Goal: Task Accomplishment & Management: Manage account settings

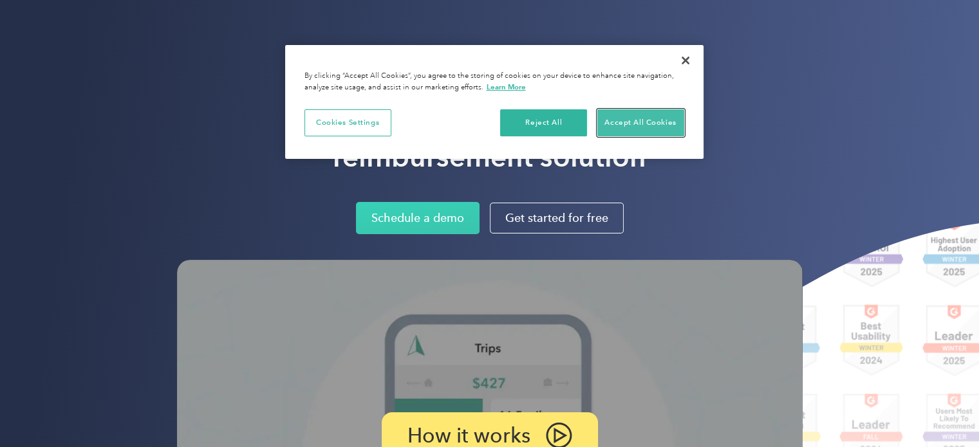
click at [646, 124] on button "Accept All Cookies" at bounding box center [640, 122] width 87 height 27
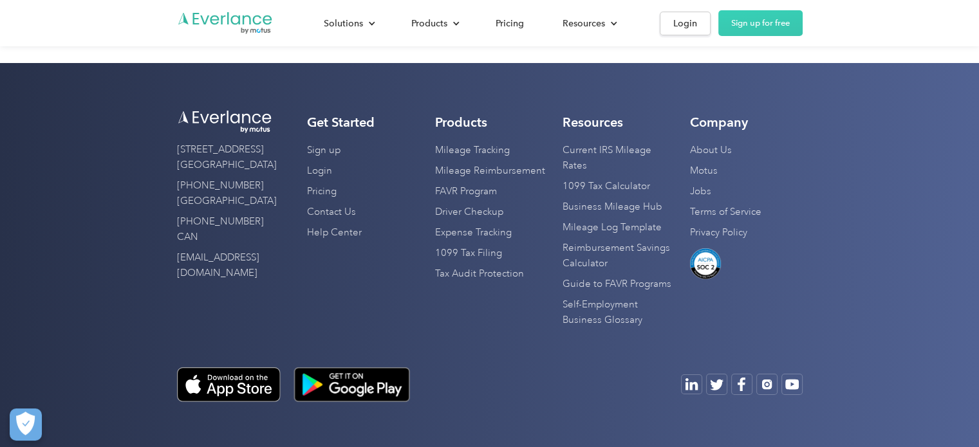
scroll to position [4773, 0]
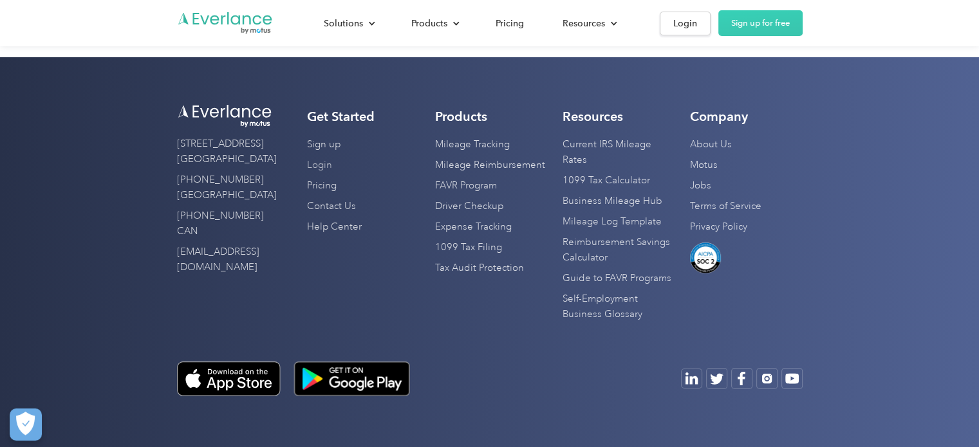
click at [322, 168] on link "Login" at bounding box center [319, 165] width 25 height 21
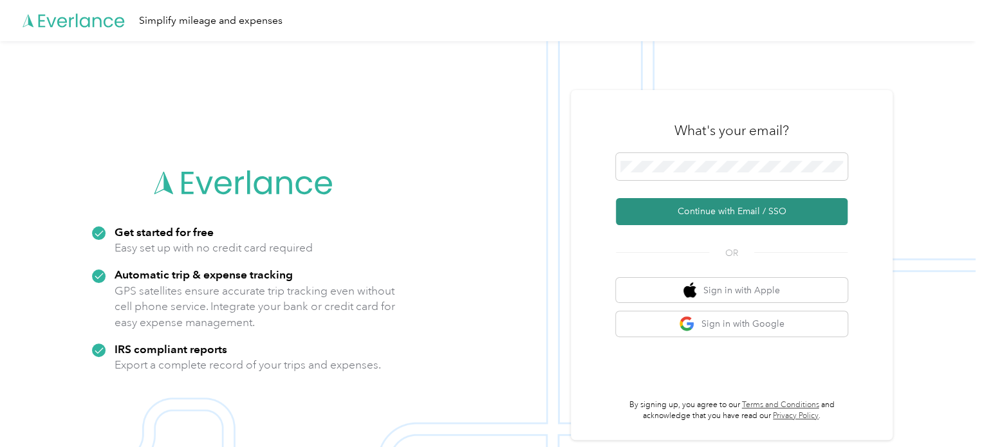
click at [742, 212] on button "Continue with Email / SSO" at bounding box center [732, 211] width 232 height 27
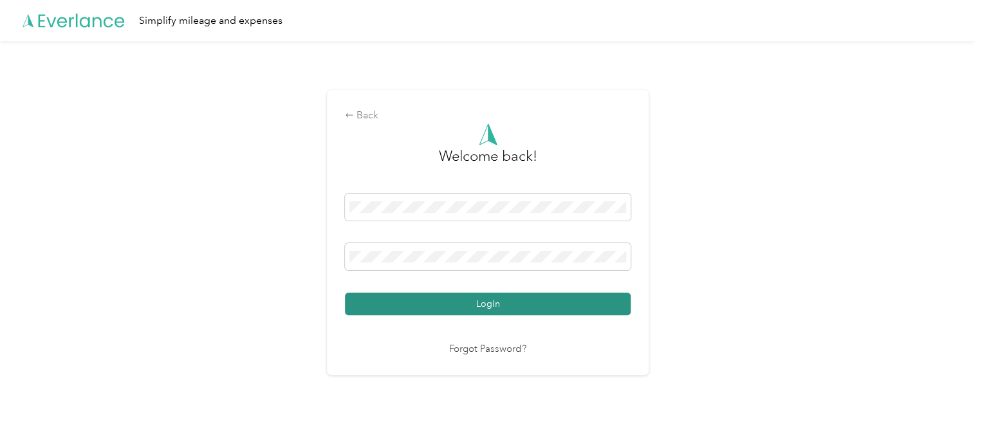
click at [507, 302] on button "Login" at bounding box center [488, 304] width 286 height 23
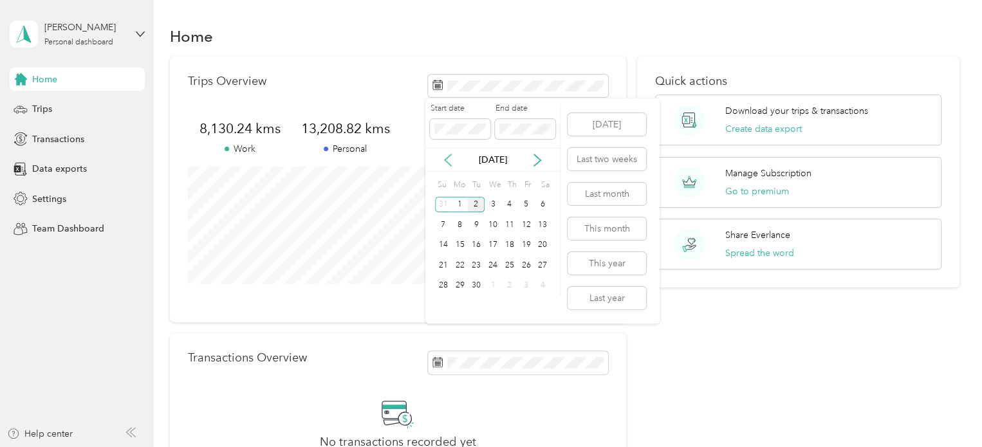
click at [449, 158] on icon at bounding box center [448, 160] width 13 height 13
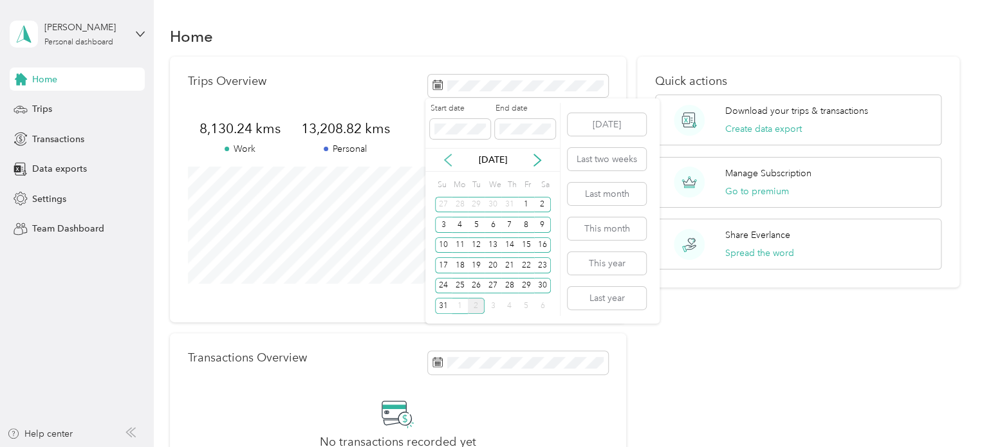
click at [449, 158] on icon at bounding box center [448, 160] width 13 height 13
click at [476, 206] on div "1" at bounding box center [476, 205] width 17 height 16
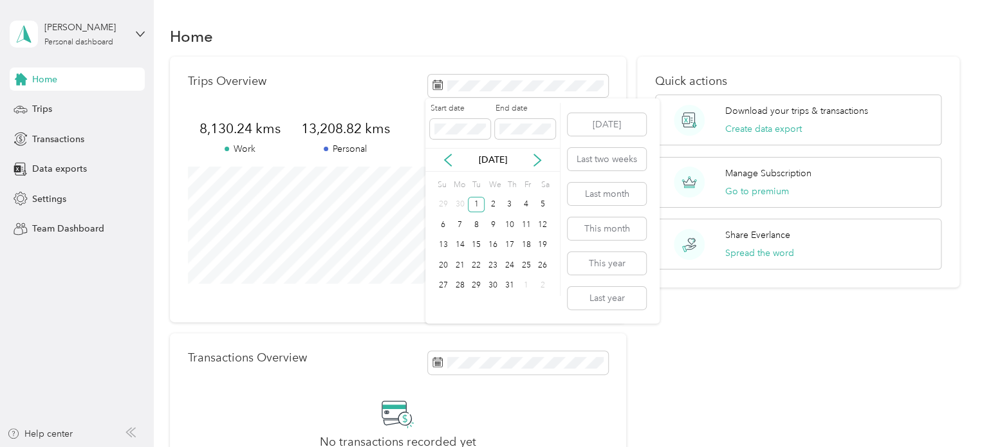
click at [561, 102] on div "Start date End date [DATE] Su Mo Tu We Th Fr Sa 29 30 1 2 3 4 5 6 7 8 9 10 11 1…" at bounding box center [493, 211] width 135 height 225
click at [495, 128] on span at bounding box center [525, 129] width 61 height 21
click at [507, 279] on div "31" at bounding box center [510, 286] width 17 height 16
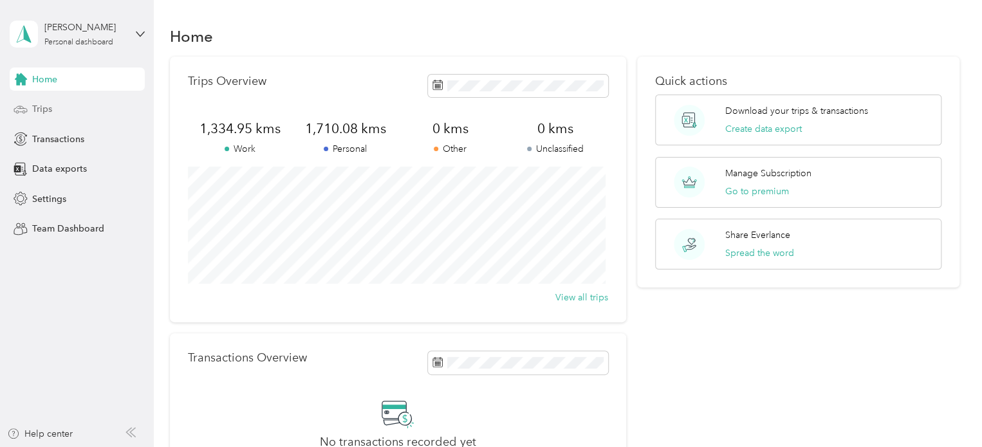
click at [50, 110] on span "Trips" at bounding box center [42, 109] width 20 height 14
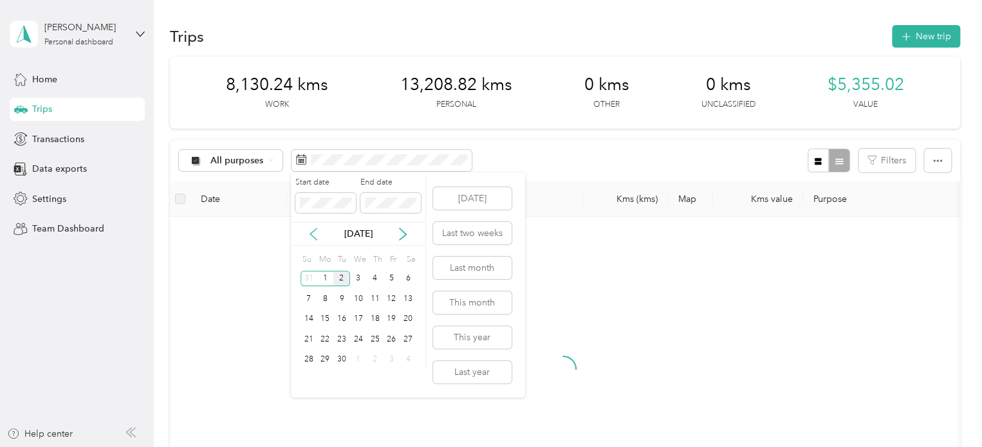
click at [314, 233] on icon at bounding box center [313, 234] width 13 height 13
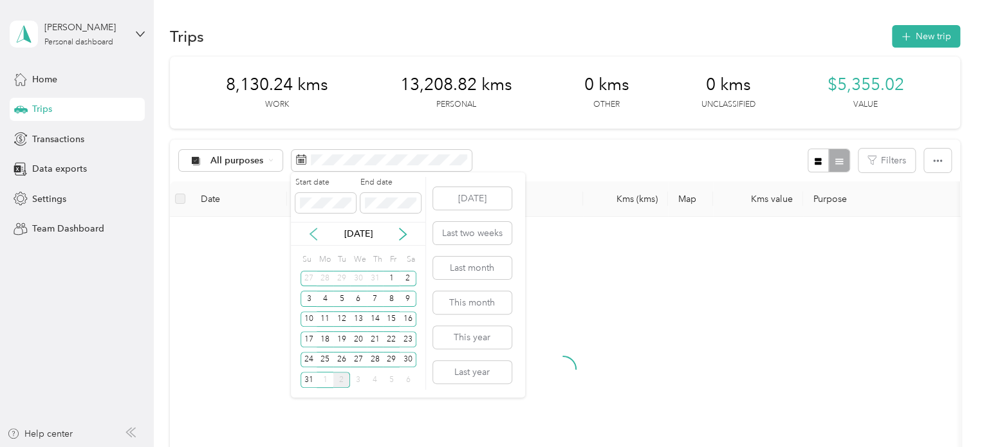
click at [314, 233] on icon at bounding box center [313, 234] width 13 height 13
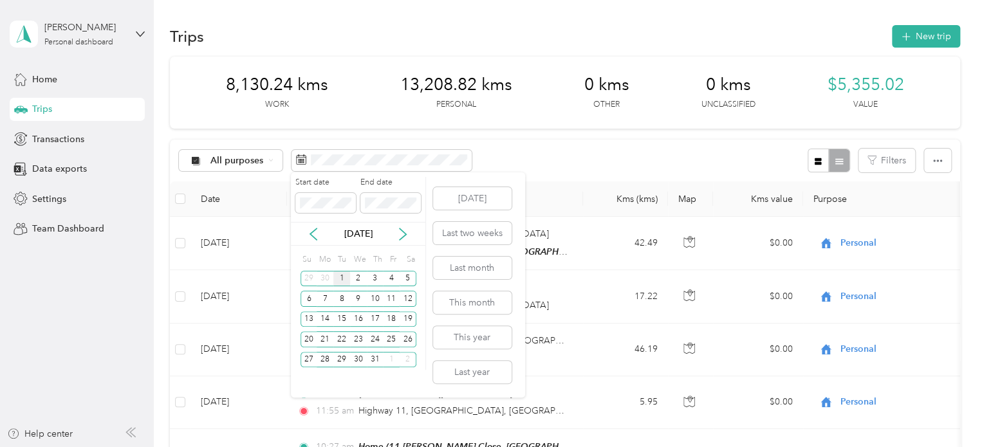
click at [343, 277] on div "1" at bounding box center [342, 279] width 17 height 16
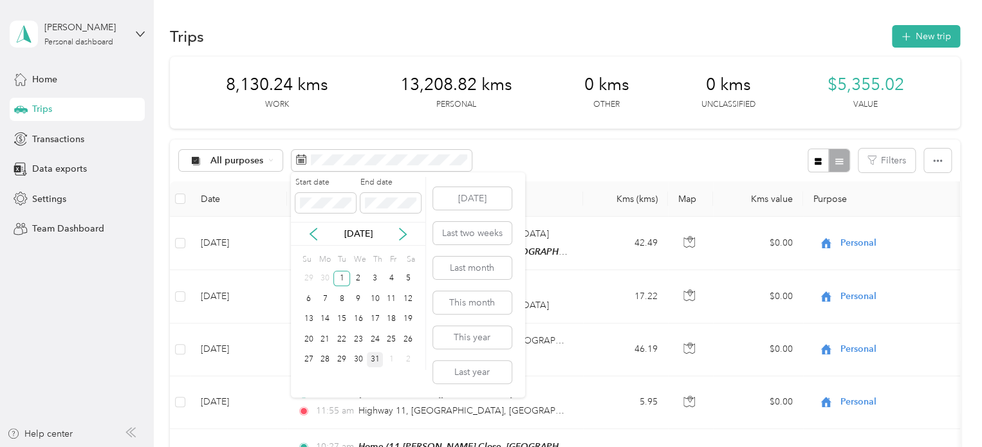
click at [375, 359] on div "31" at bounding box center [375, 360] width 17 height 16
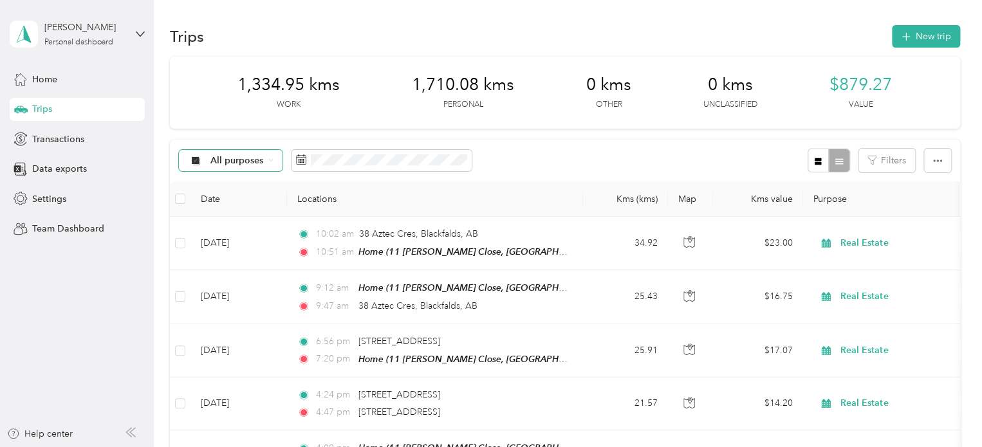
click at [263, 161] on span "All purposes" at bounding box center [237, 160] width 53 height 9
click at [230, 274] on span "Real Estate" at bounding box center [242, 274] width 62 height 14
click at [815, 162] on icon "button" at bounding box center [818, 161] width 7 height 7
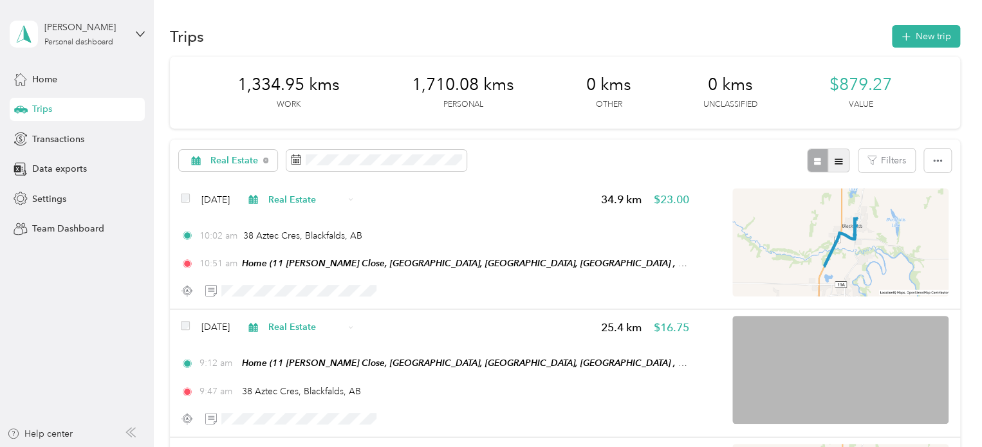
click at [837, 159] on icon "button" at bounding box center [839, 161] width 8 height 6
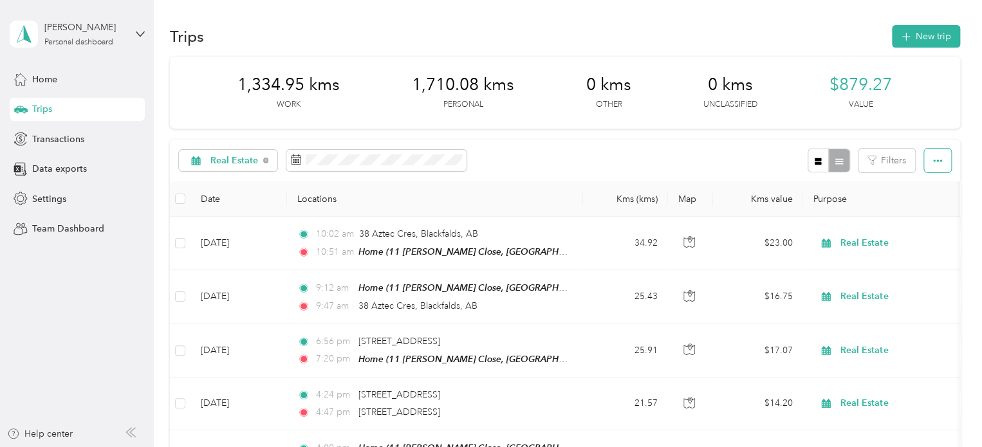
click at [934, 160] on icon "button" at bounding box center [938, 161] width 9 height 3
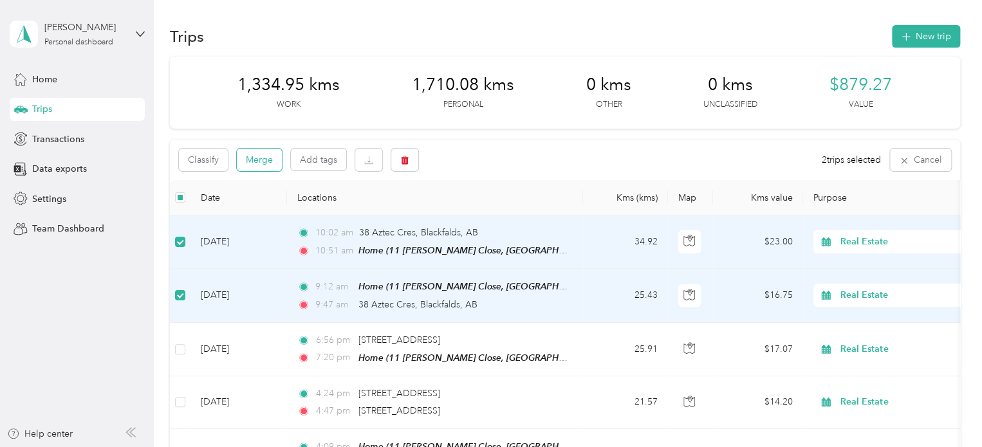
click at [262, 160] on button "Merge" at bounding box center [259, 160] width 45 height 23
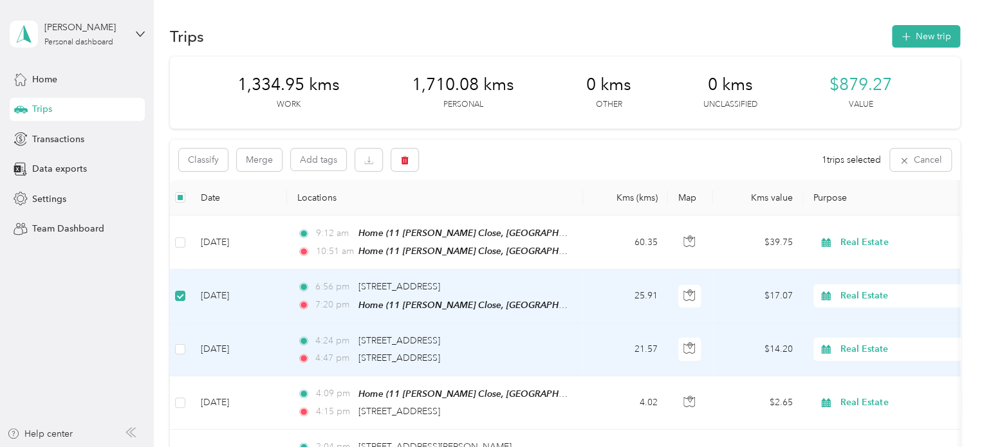
click at [180, 343] on label at bounding box center [180, 350] width 10 height 14
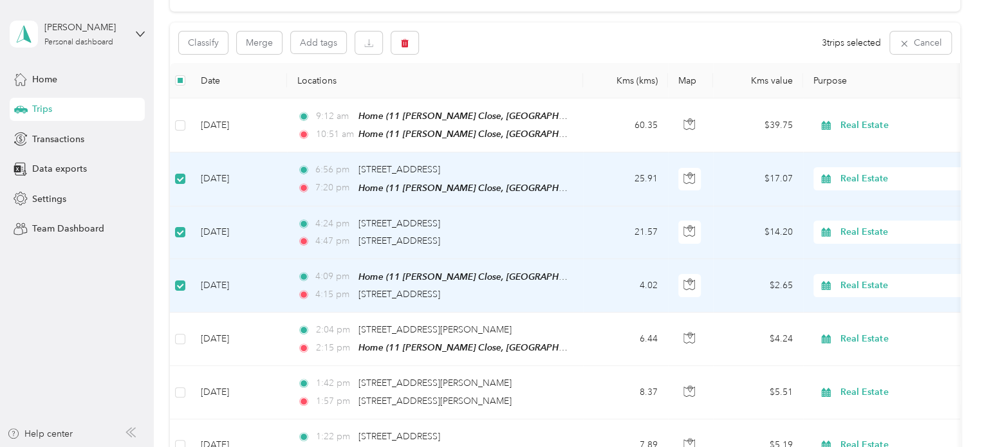
scroll to position [129, 0]
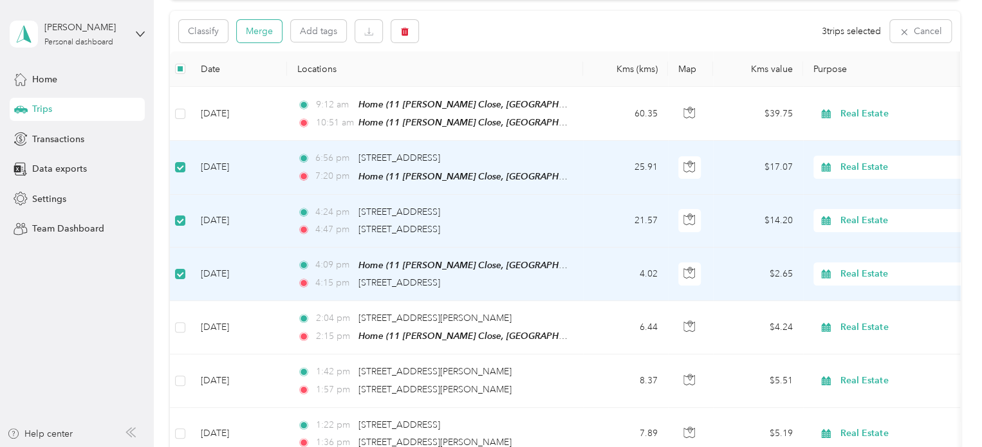
click at [256, 35] on button "Merge" at bounding box center [259, 31] width 45 height 23
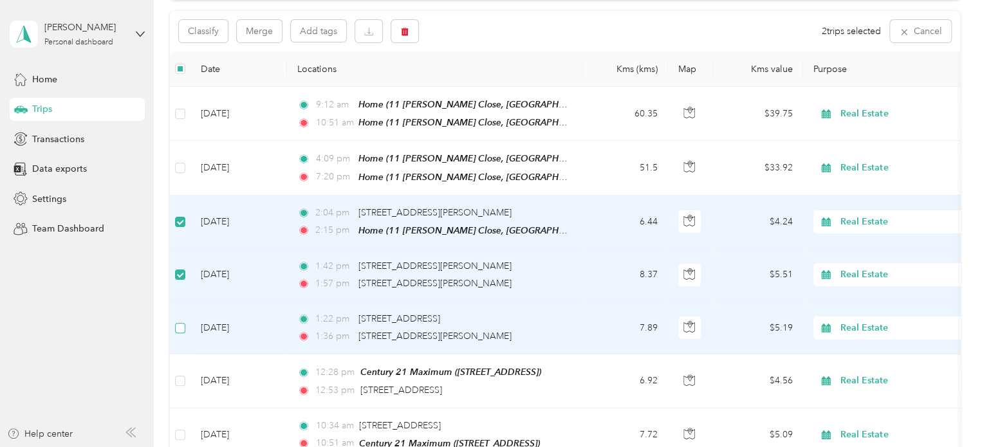
click at [178, 331] on label at bounding box center [180, 328] width 10 height 14
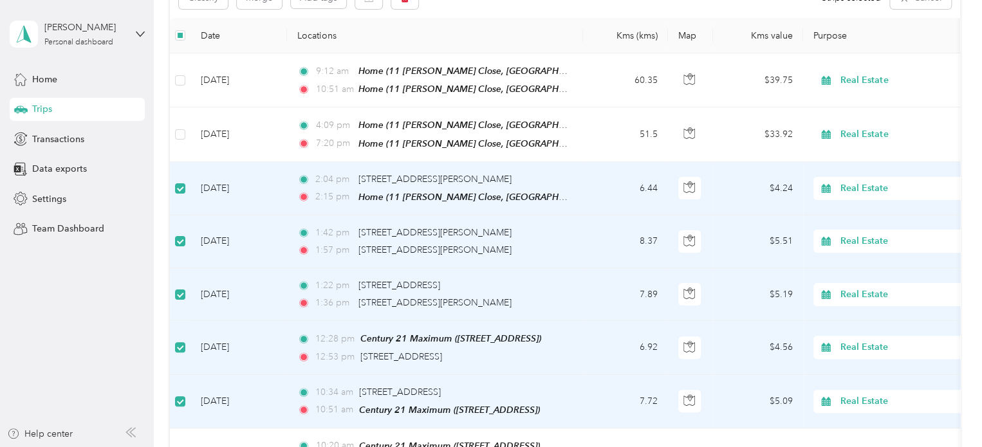
scroll to position [193, 0]
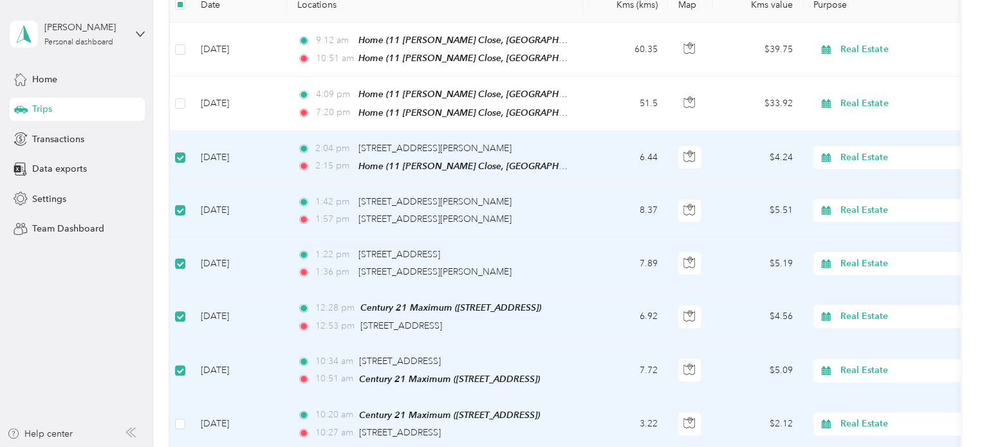
click at [185, 419] on td at bounding box center [180, 424] width 21 height 53
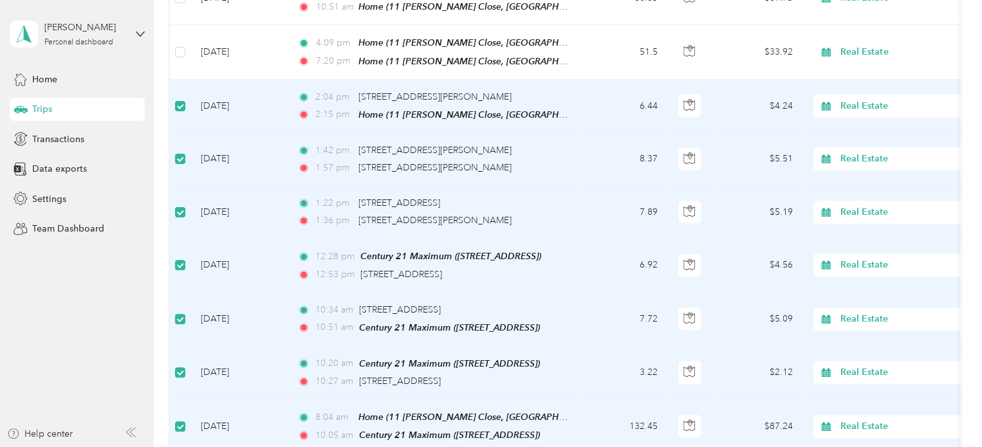
scroll to position [0, 0]
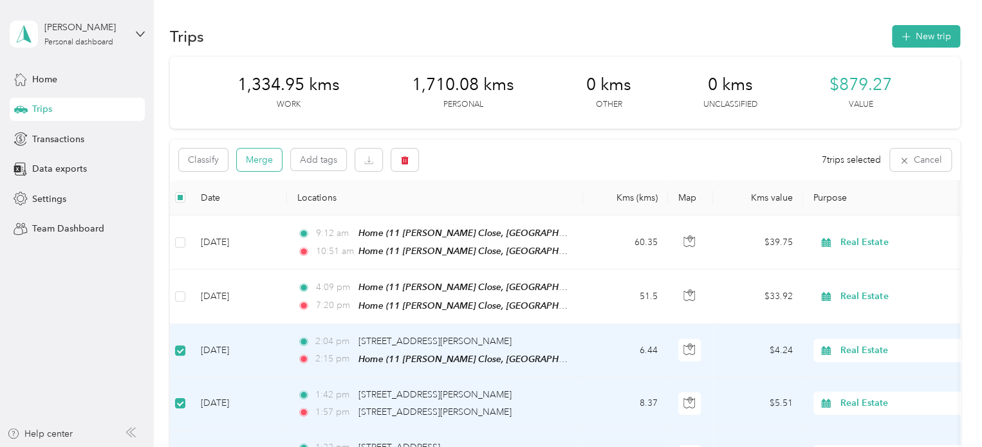
click at [259, 159] on button "Merge" at bounding box center [259, 160] width 45 height 23
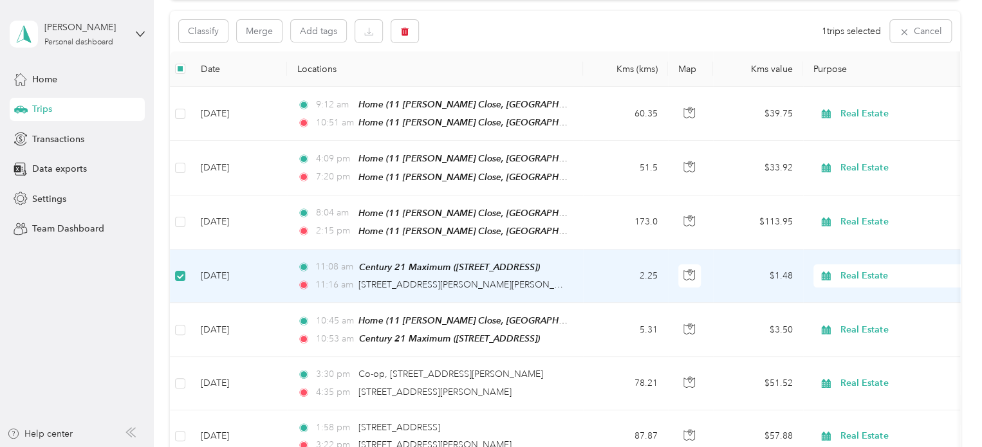
scroll to position [127, 0]
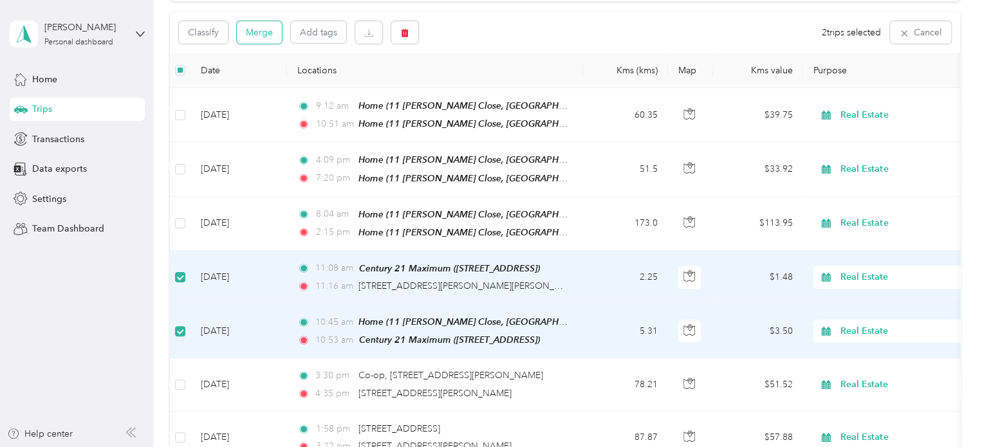
click at [262, 30] on button "Merge" at bounding box center [259, 32] width 45 height 23
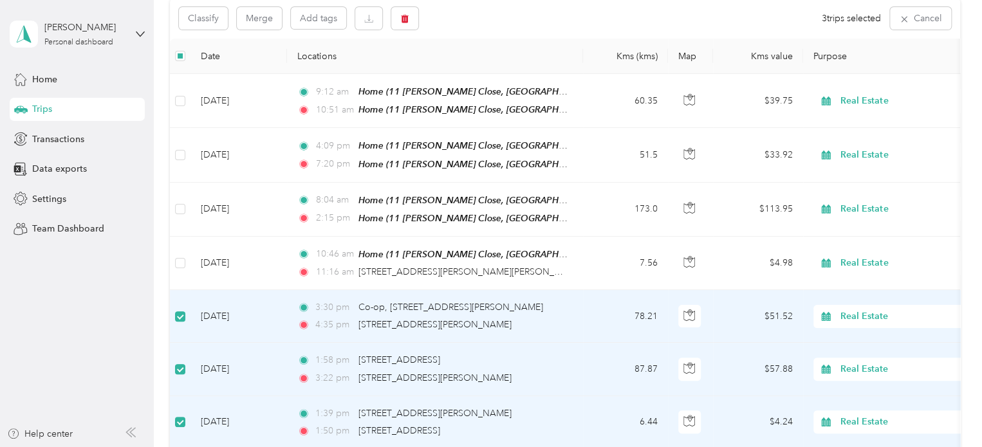
scroll to position [0, 0]
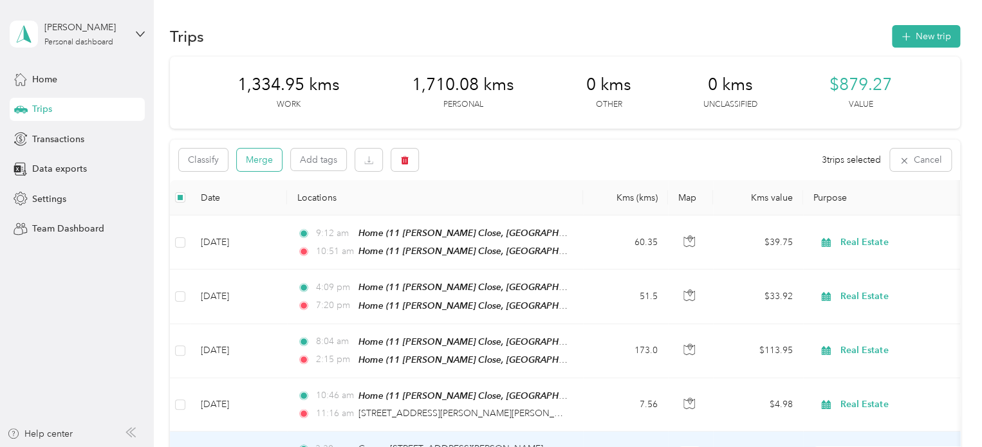
click at [263, 164] on button "Merge" at bounding box center [259, 160] width 45 height 23
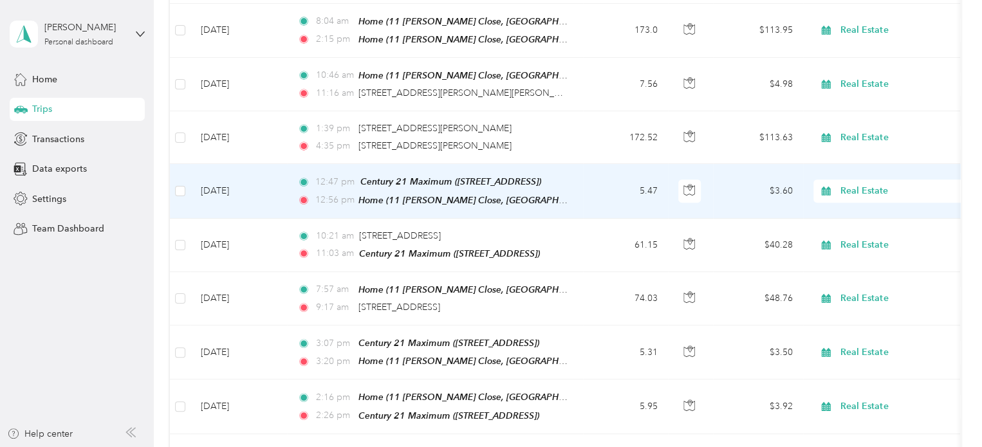
scroll to position [321, 0]
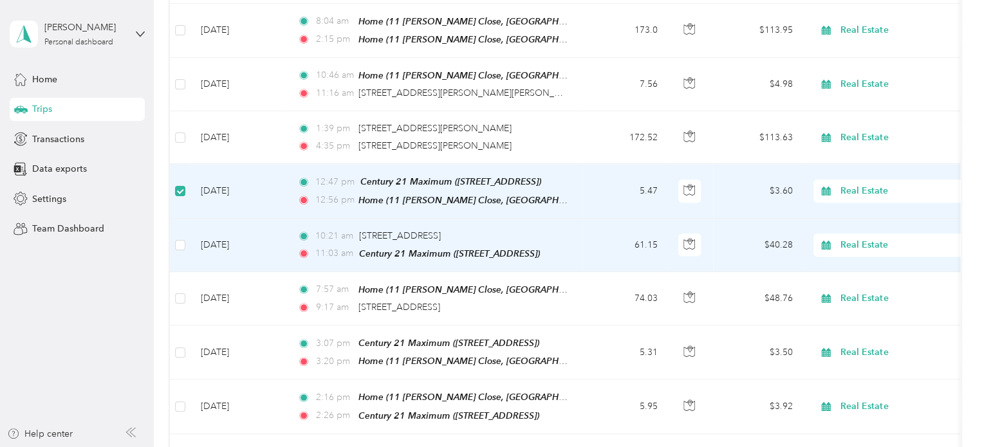
click at [182, 247] on td at bounding box center [180, 245] width 21 height 53
click at [182, 238] on label at bounding box center [180, 245] width 10 height 14
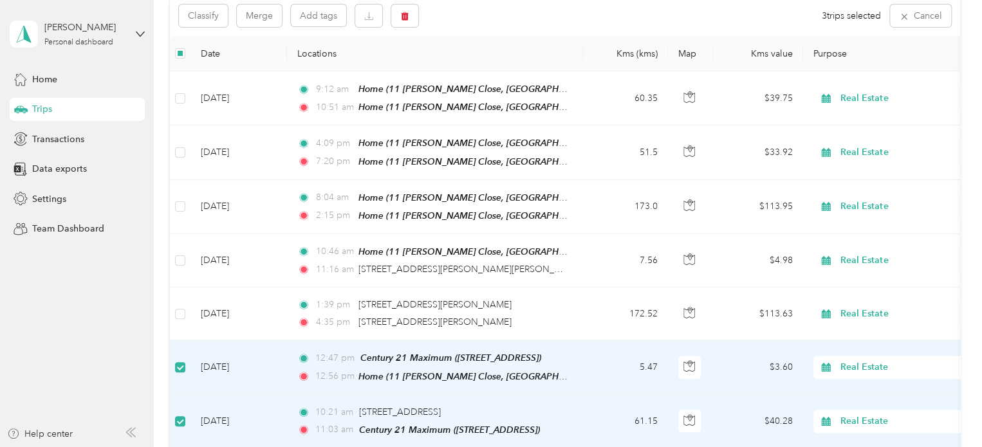
scroll to position [0, 0]
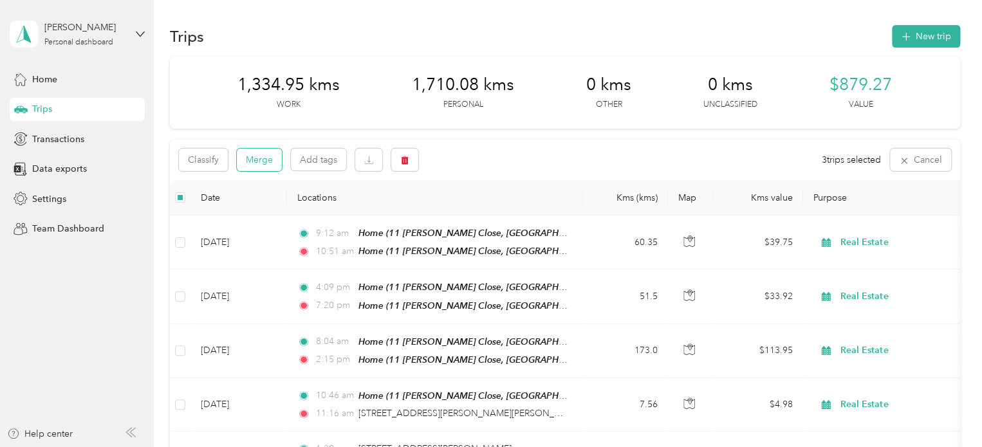
click at [258, 163] on button "Merge" at bounding box center [259, 160] width 45 height 23
click at [263, 158] on button "Merge" at bounding box center [259, 160] width 45 height 23
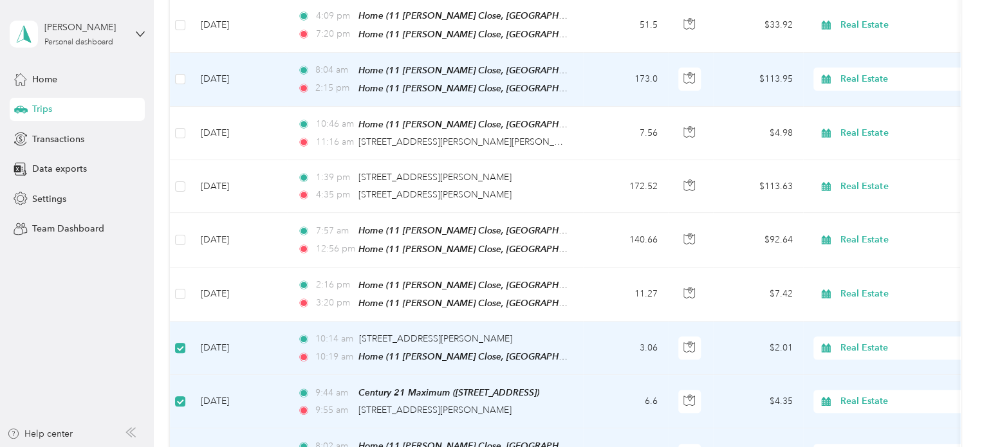
scroll to position [63, 0]
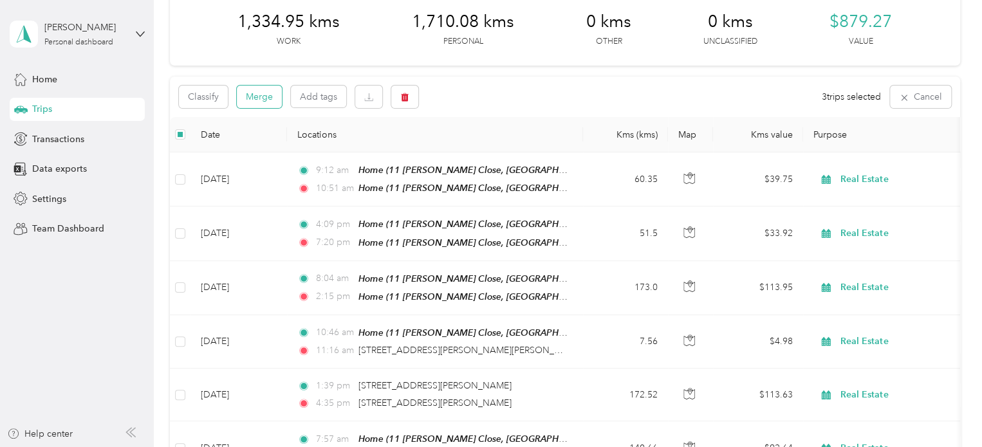
click at [265, 95] on button "Merge" at bounding box center [259, 97] width 45 height 23
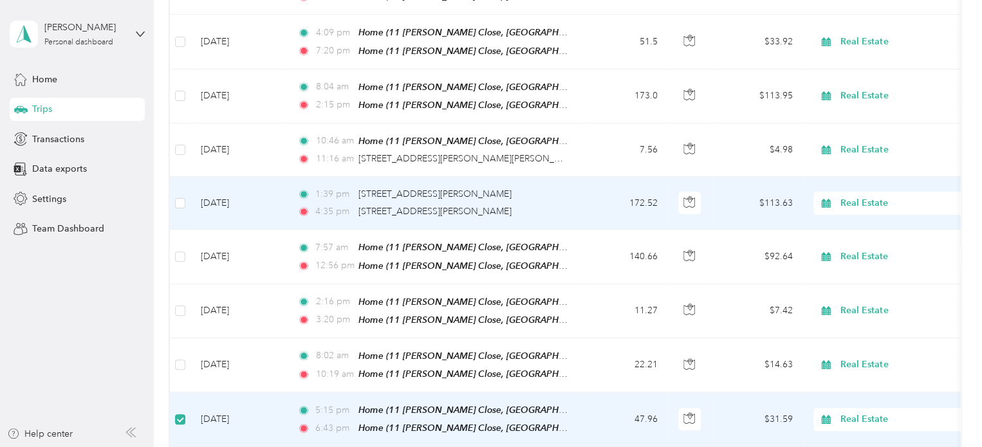
scroll to position [0, 0]
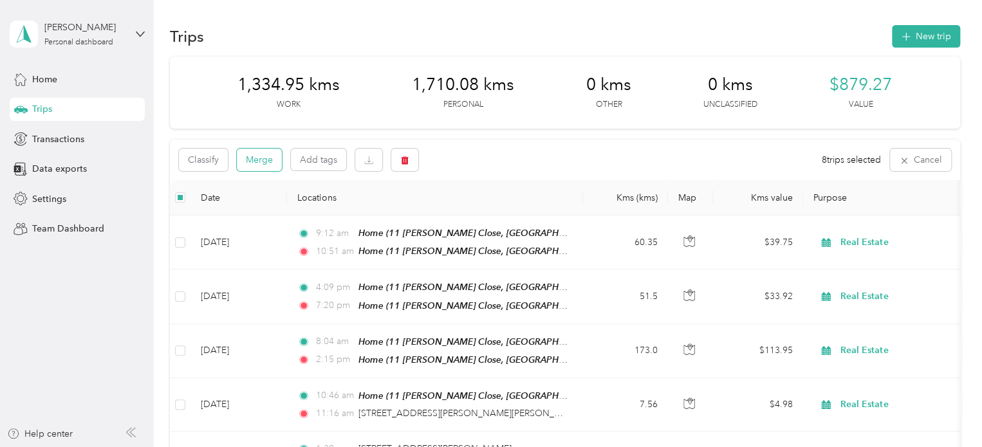
click at [258, 155] on button "Merge" at bounding box center [259, 160] width 45 height 23
click at [260, 159] on button "Merge" at bounding box center [259, 160] width 45 height 23
click at [259, 159] on button "Merge" at bounding box center [259, 160] width 45 height 23
click at [259, 162] on button "Merge" at bounding box center [259, 160] width 45 height 23
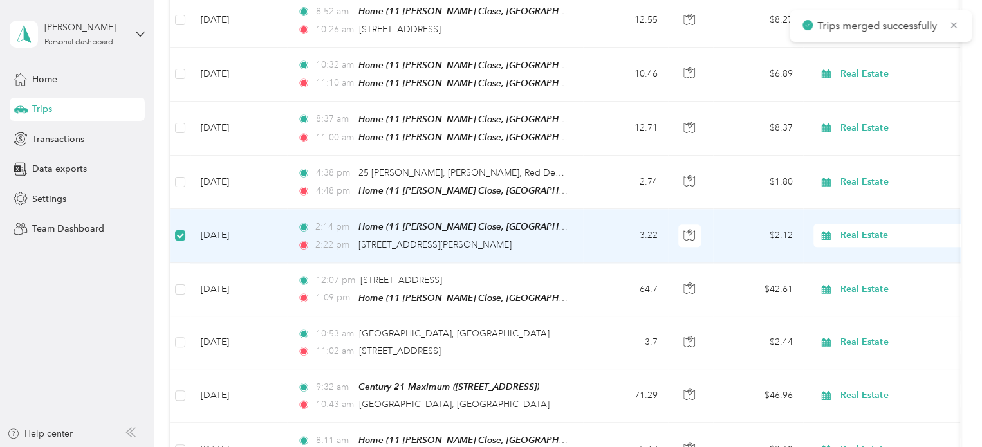
scroll to position [707, 0]
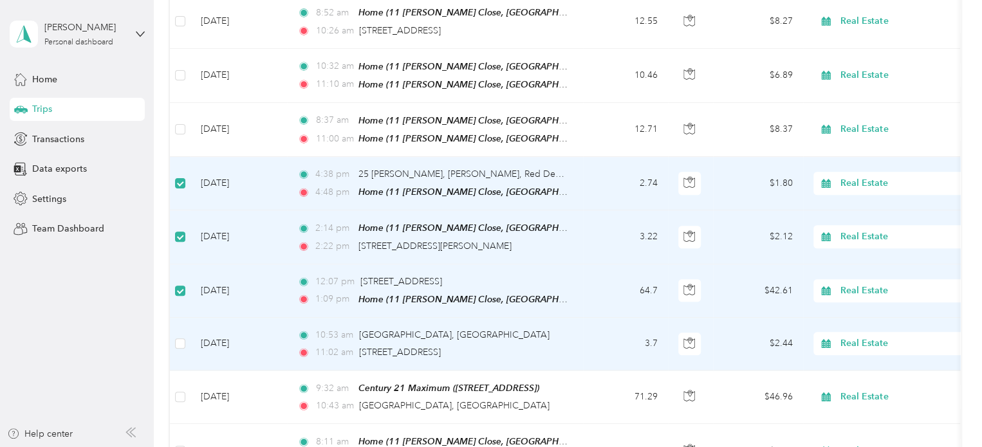
click at [185, 325] on td at bounding box center [180, 344] width 21 height 53
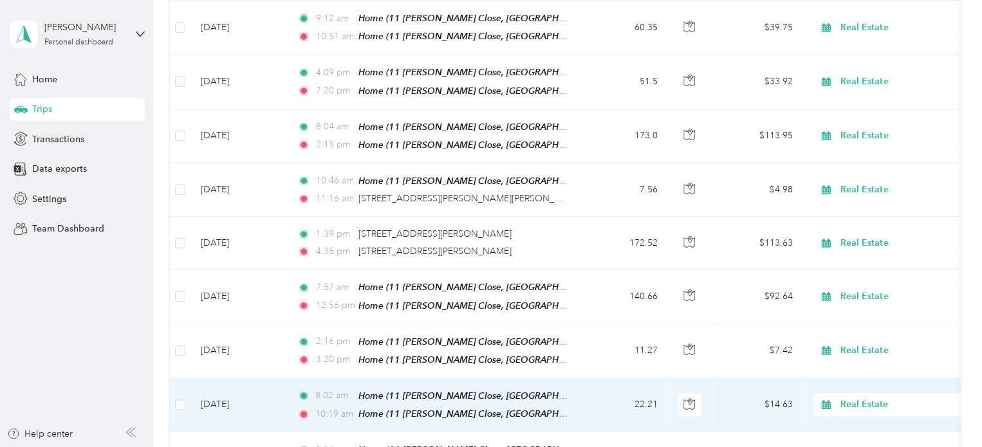
scroll to position [0, 0]
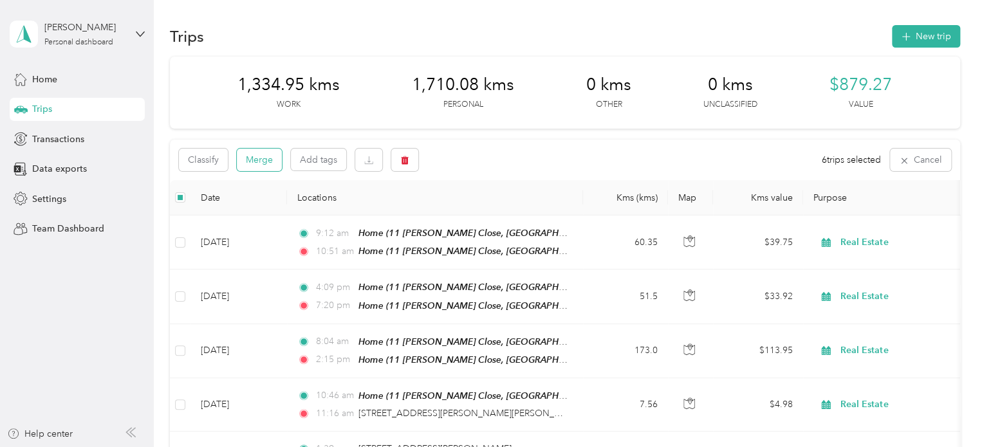
click at [263, 154] on button "Merge" at bounding box center [259, 160] width 45 height 23
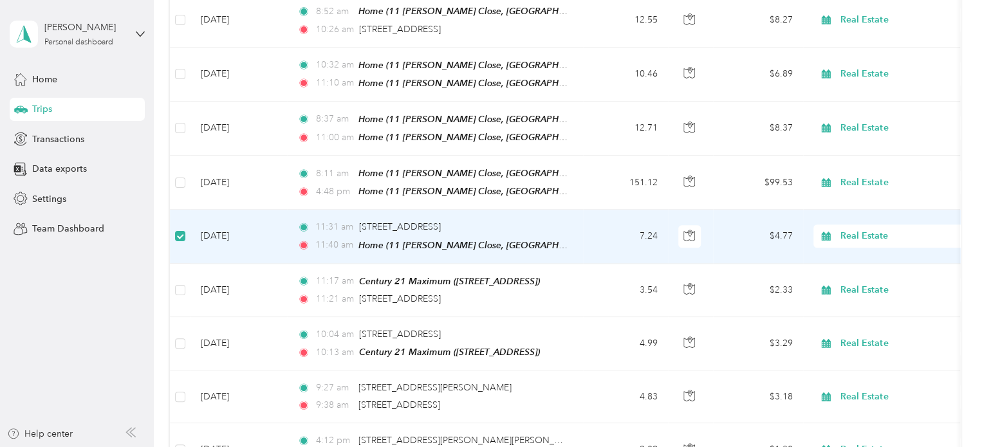
scroll to position [707, 0]
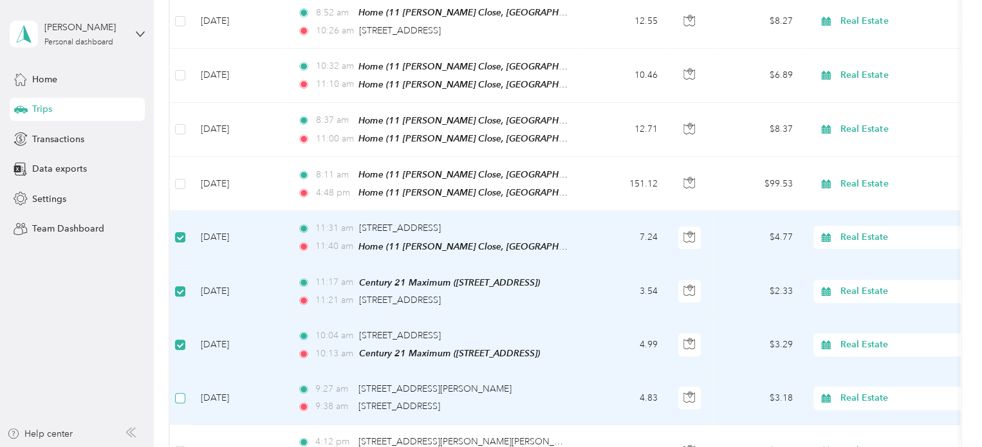
click at [181, 391] on label at bounding box center [180, 398] width 10 height 14
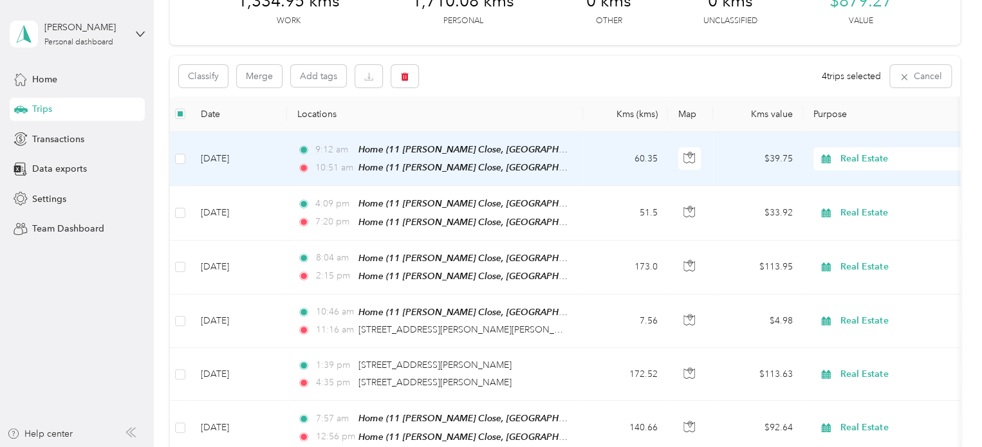
scroll to position [0, 0]
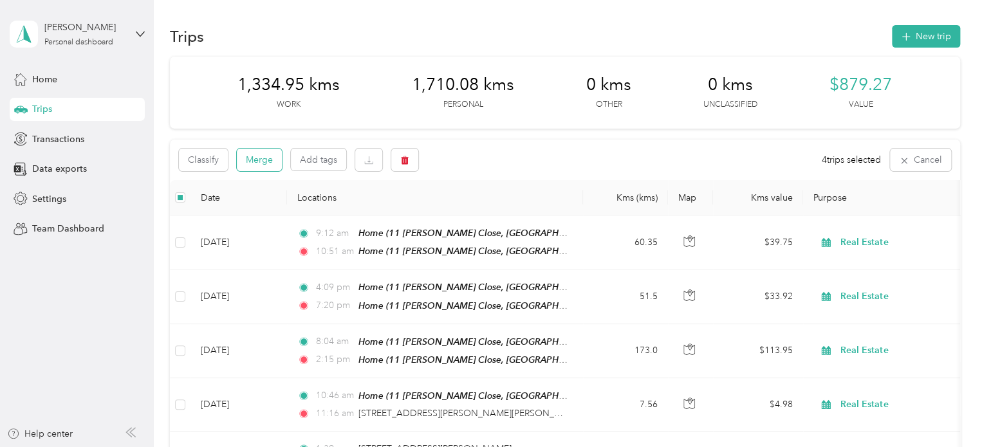
click at [258, 154] on button "Merge" at bounding box center [259, 160] width 45 height 23
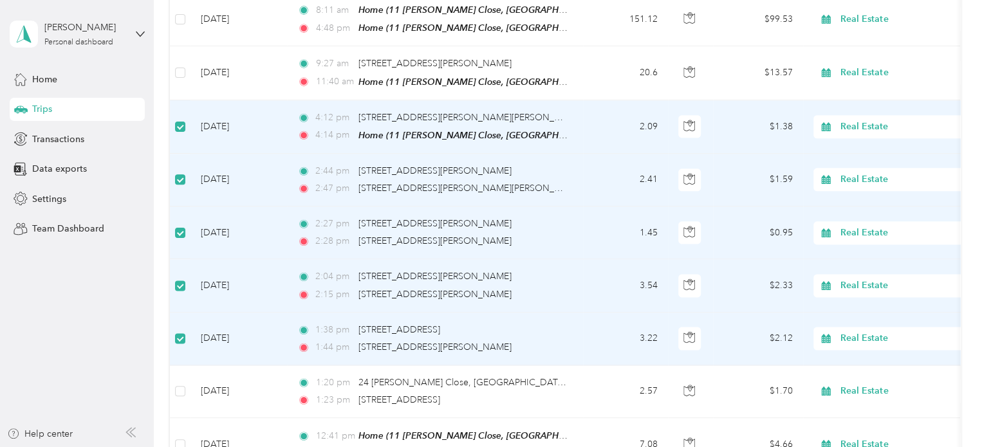
scroll to position [900, 0]
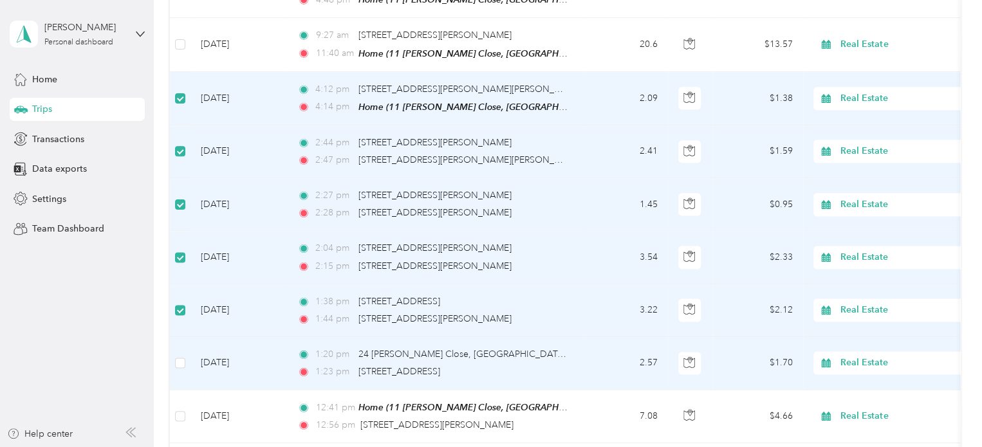
click at [174, 342] on td at bounding box center [180, 363] width 21 height 53
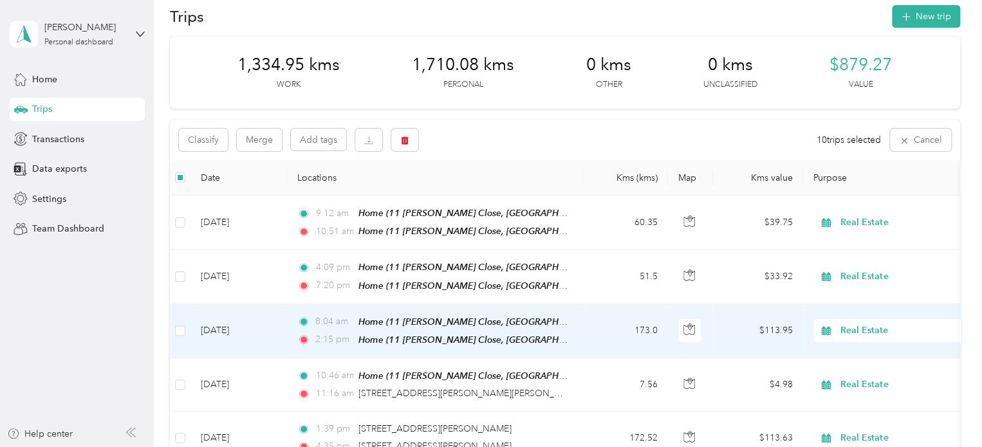
scroll to position [0, 0]
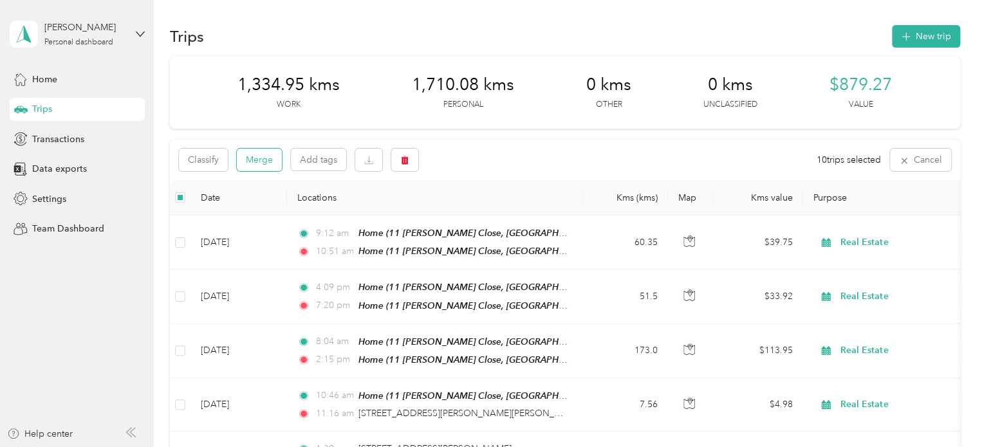
click at [259, 152] on button "Merge" at bounding box center [259, 160] width 45 height 23
click at [934, 162] on icon "button" at bounding box center [938, 160] width 9 height 9
click at [263, 160] on button "Merge" at bounding box center [259, 160] width 45 height 23
click at [270, 158] on button "Merge" at bounding box center [259, 160] width 45 height 23
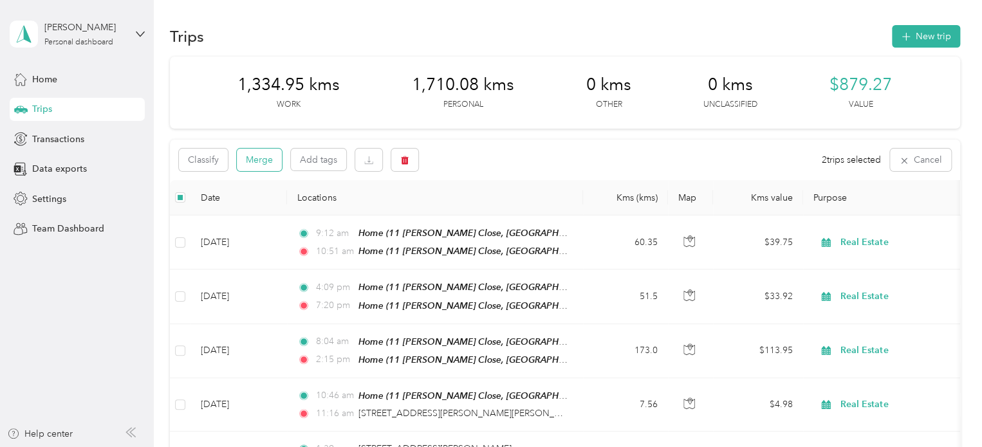
click at [250, 159] on button "Merge" at bounding box center [259, 160] width 45 height 23
click at [263, 159] on button "Merge" at bounding box center [259, 160] width 45 height 23
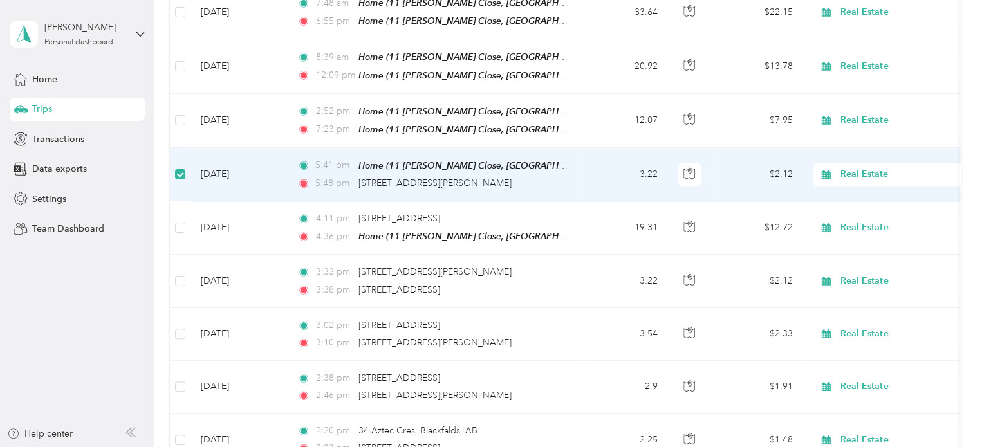
scroll to position [1093, 0]
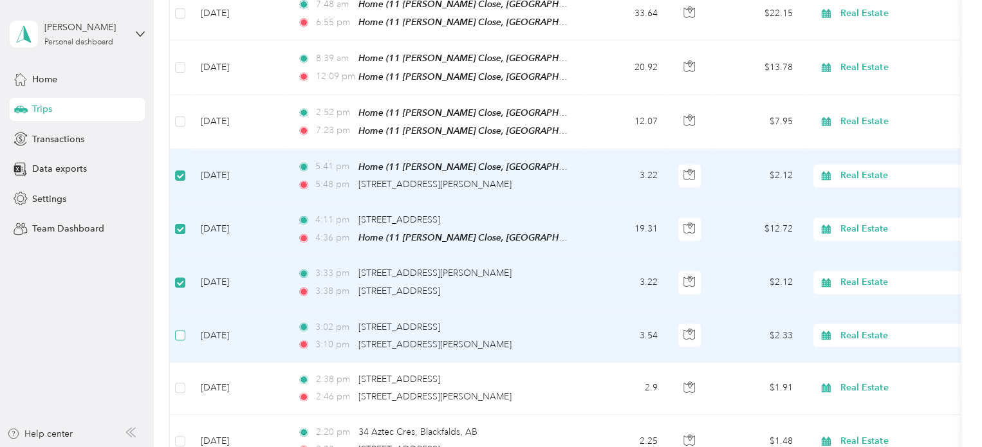
click at [181, 328] on label at bounding box center [180, 335] width 10 height 14
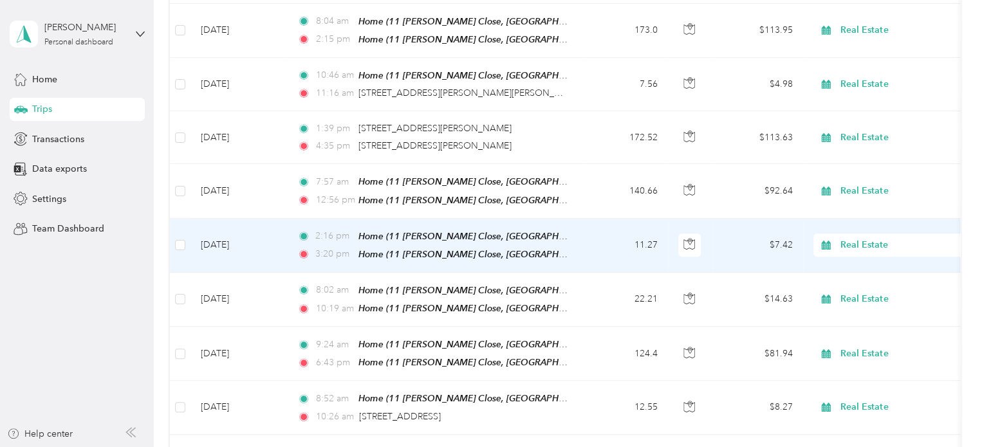
scroll to position [0, 0]
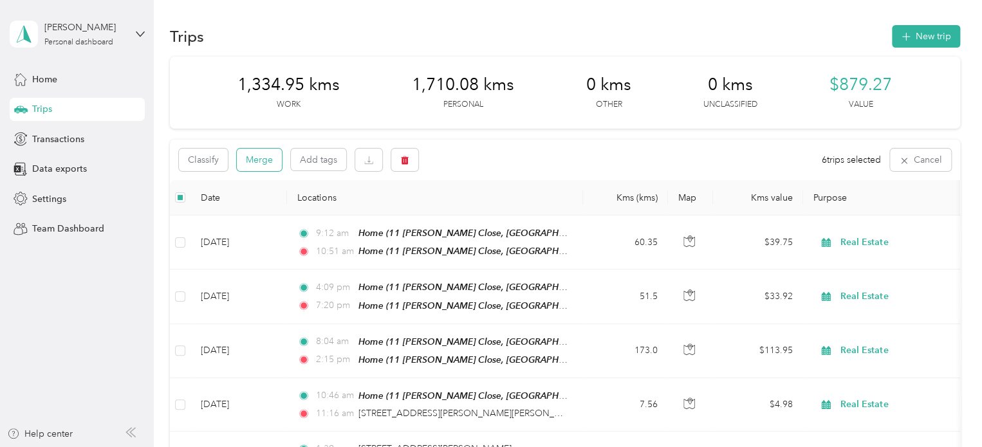
click at [265, 156] on button "Merge" at bounding box center [259, 160] width 45 height 23
click at [260, 159] on button "Merge" at bounding box center [259, 160] width 45 height 23
click at [263, 162] on button "Merge" at bounding box center [259, 160] width 45 height 23
click at [256, 162] on button "Merge" at bounding box center [259, 160] width 45 height 23
click at [267, 165] on button "Merge" at bounding box center [259, 160] width 45 height 23
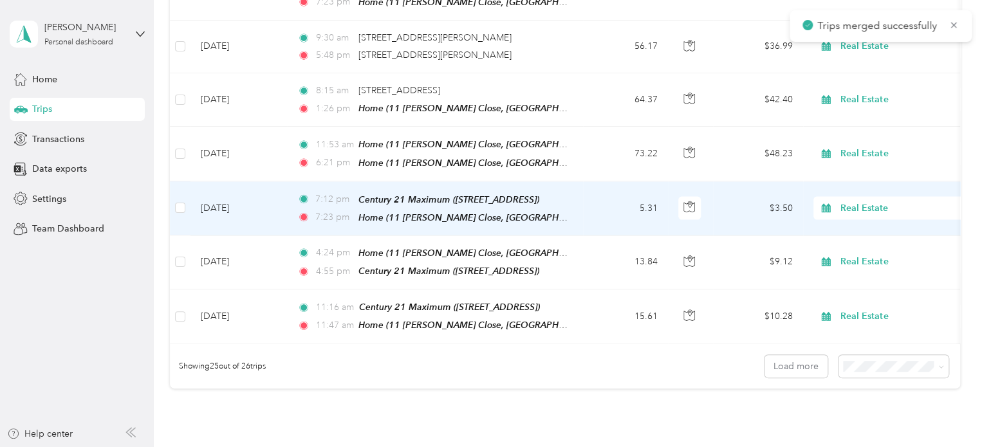
scroll to position [1288, 0]
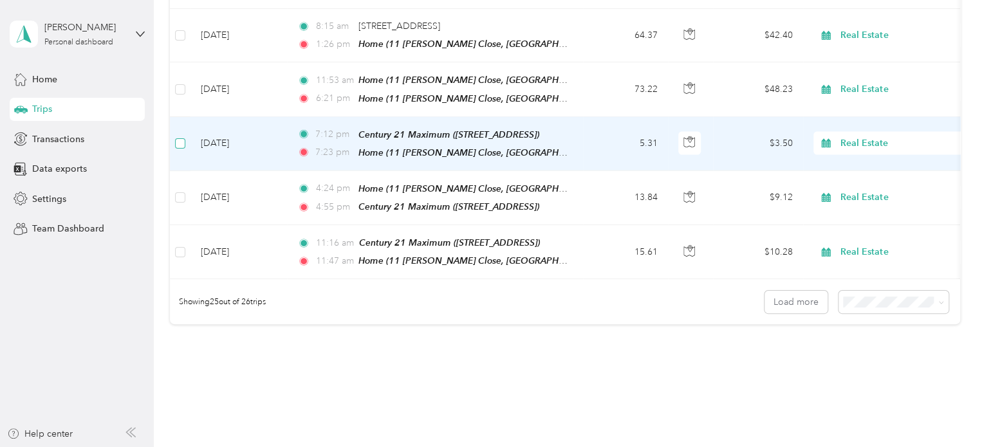
click at [184, 136] on label at bounding box center [180, 143] width 10 height 14
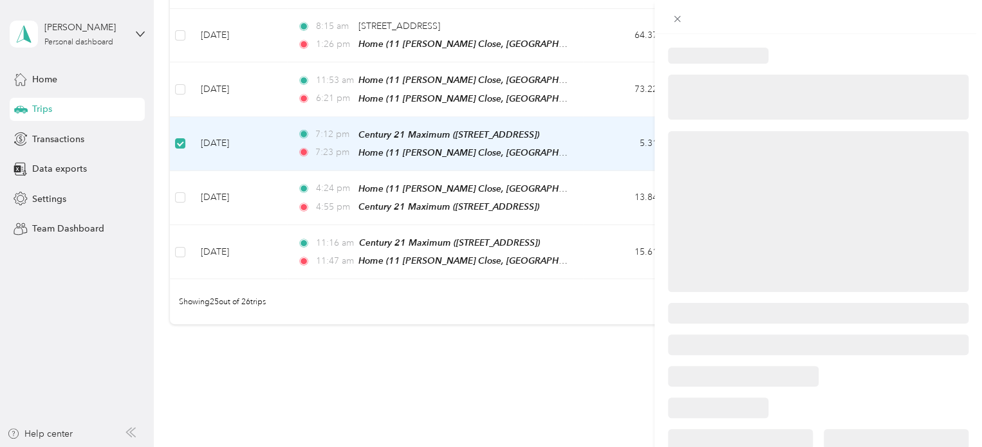
click at [180, 169] on div at bounding box center [491, 223] width 982 height 447
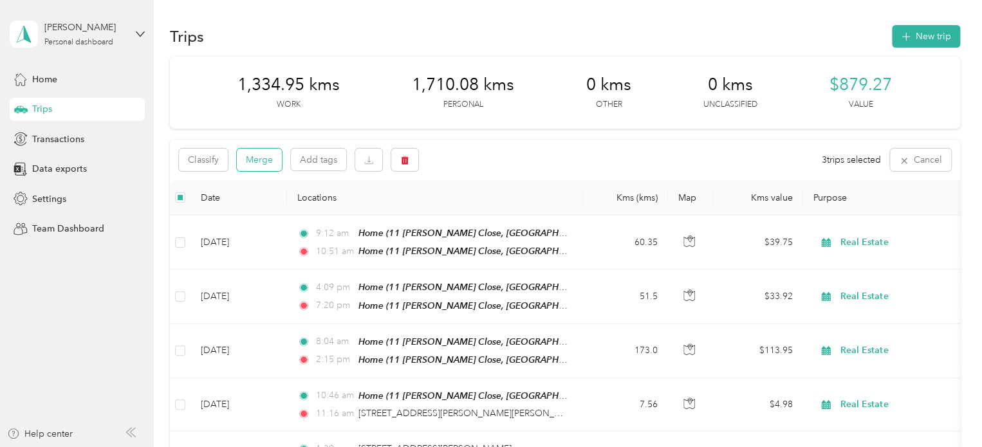
click at [263, 153] on button "Merge" at bounding box center [259, 160] width 45 height 23
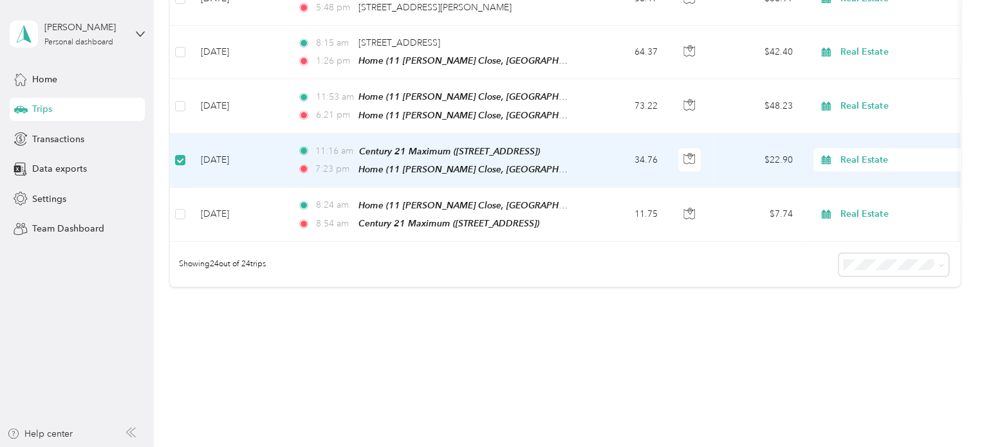
scroll to position [1268, 0]
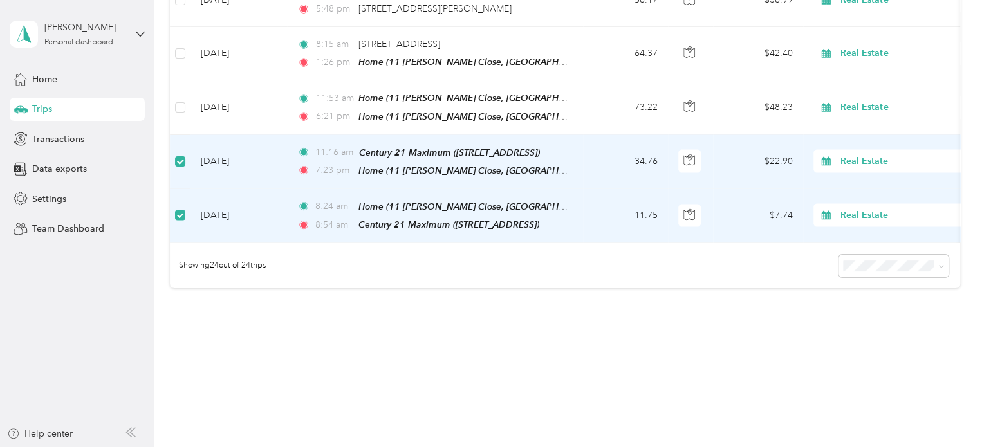
drag, startPoint x: 869, startPoint y: 290, endPoint x: 826, endPoint y: 287, distance: 42.6
click at [867, 291] on span "50 per load" at bounding box center [869, 290] width 48 height 11
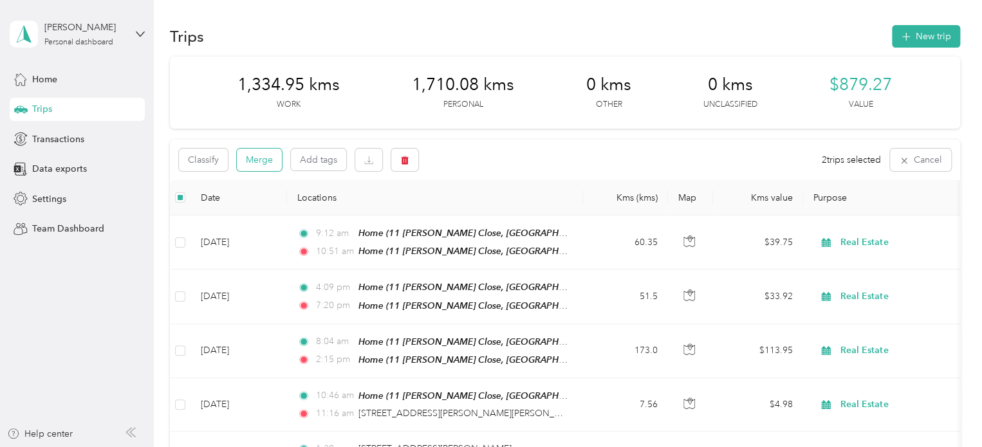
click at [255, 153] on button "Merge" at bounding box center [259, 160] width 45 height 23
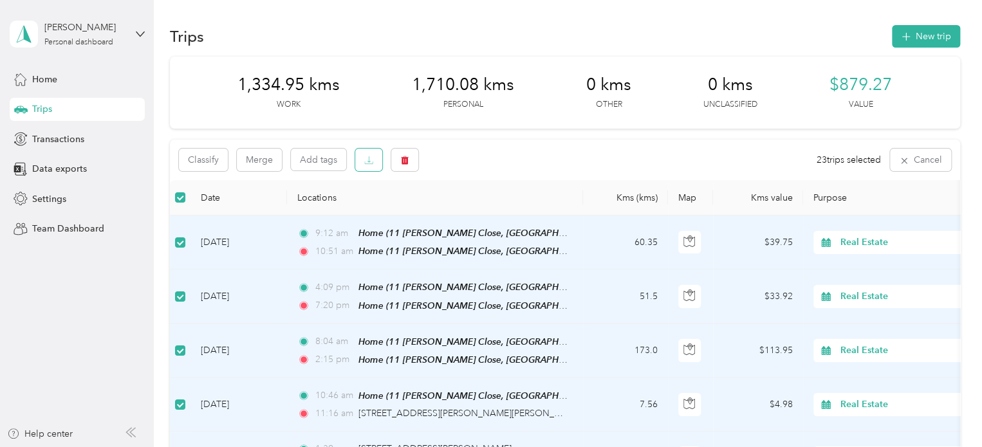
click at [372, 164] on icon "button" at bounding box center [368, 160] width 9 height 9
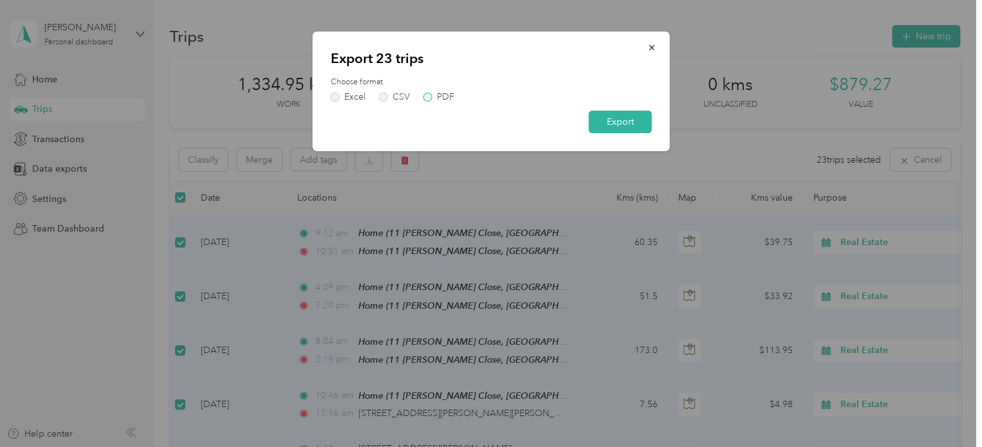
click at [428, 97] on label "PDF" at bounding box center [439, 97] width 31 height 9
click at [614, 124] on button "Export" at bounding box center [620, 122] width 63 height 23
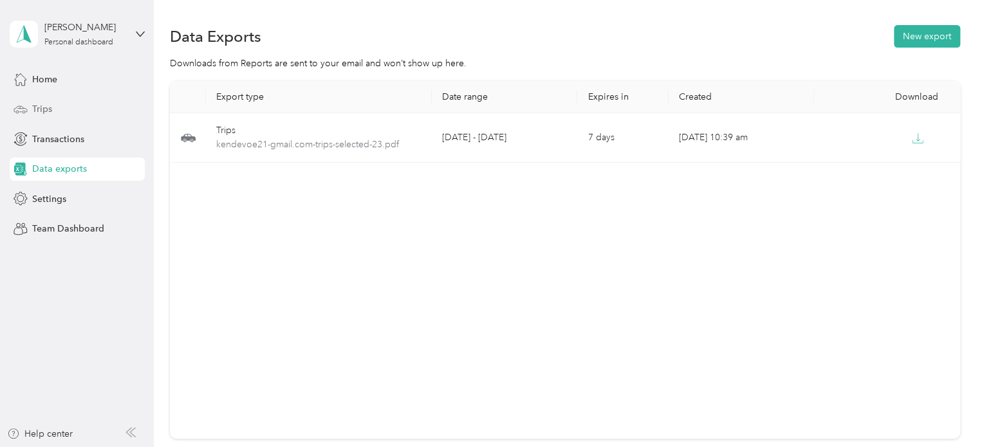
click at [43, 108] on span "Trips" at bounding box center [42, 109] width 20 height 14
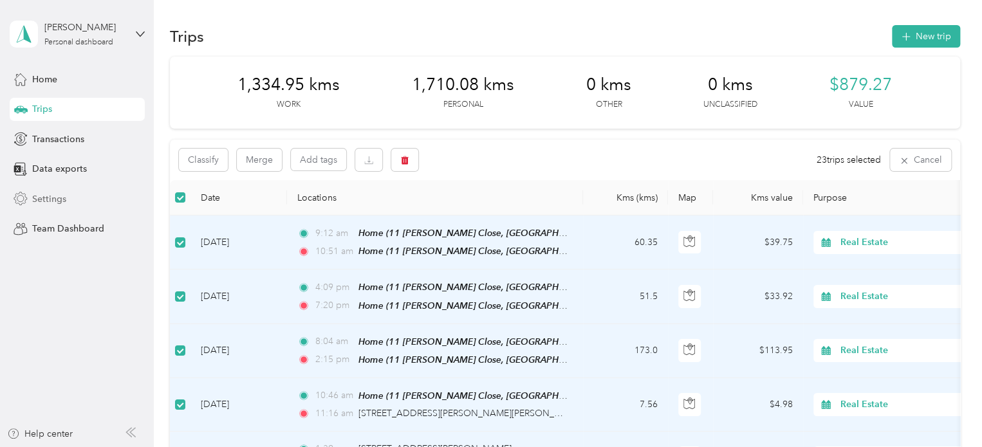
click at [52, 190] on div "Settings" at bounding box center [77, 198] width 135 height 23
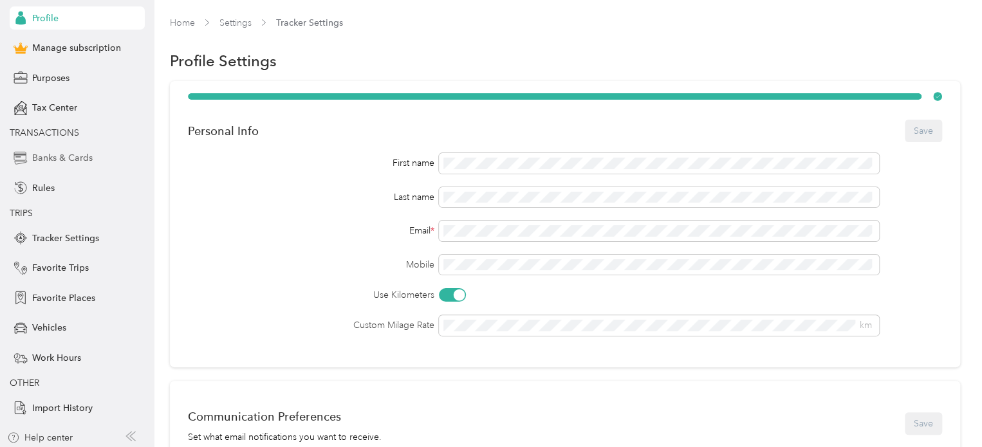
scroll to position [87, 0]
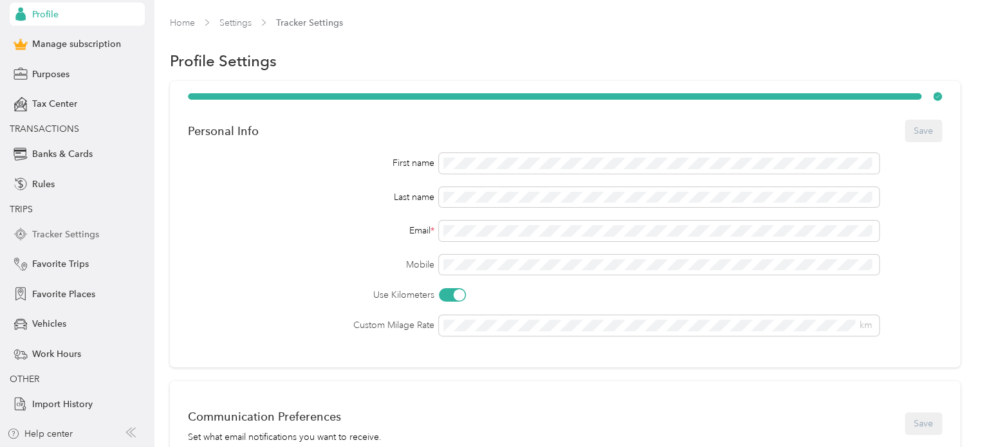
click at [65, 235] on span "Tracker Settings" at bounding box center [65, 235] width 67 height 14
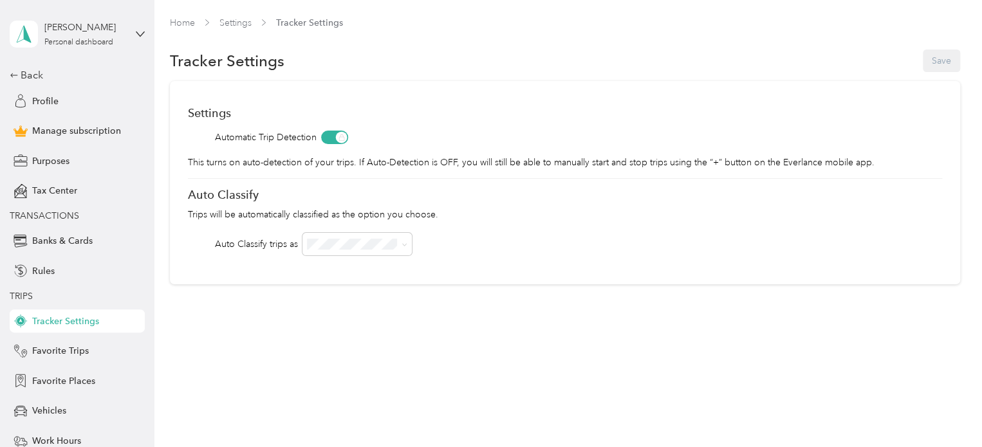
click at [3, 76] on aside "[PERSON_NAME] Personal dashboard Back Profile Manage subscription Purposes Tax …" at bounding box center [77, 223] width 154 height 447
click at [26, 75] on div "Back" at bounding box center [74, 75] width 129 height 15
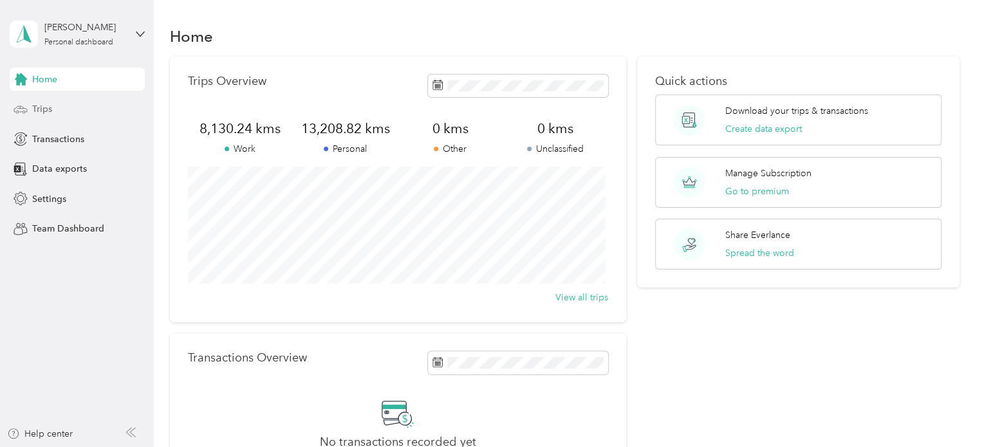
click at [44, 107] on span "Trips" at bounding box center [42, 109] width 20 height 14
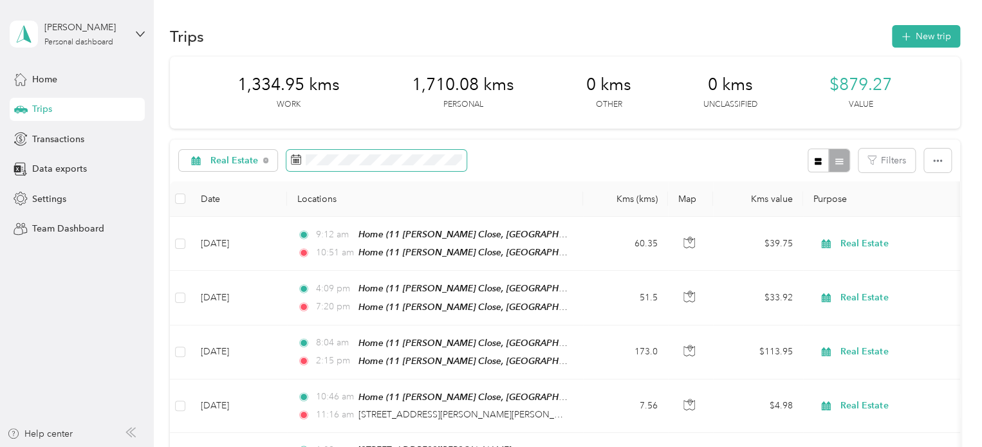
click at [344, 167] on span at bounding box center [377, 161] width 180 height 22
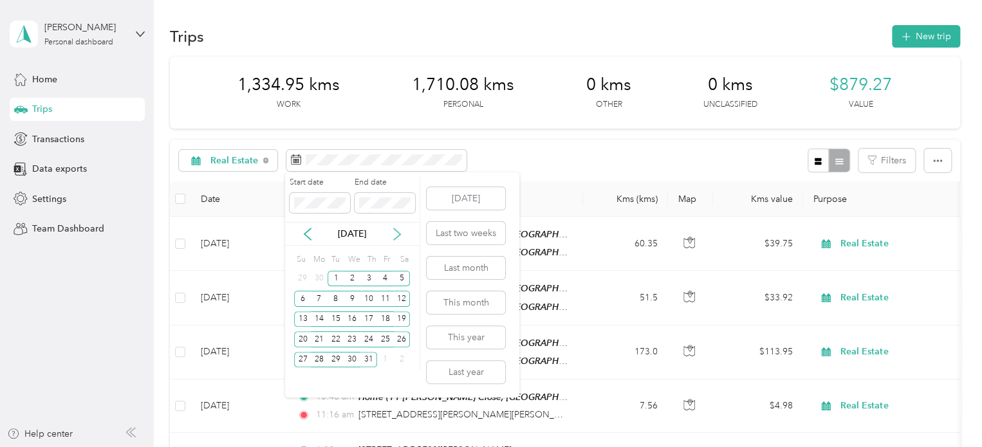
click at [397, 233] on icon at bounding box center [397, 234] width 13 height 13
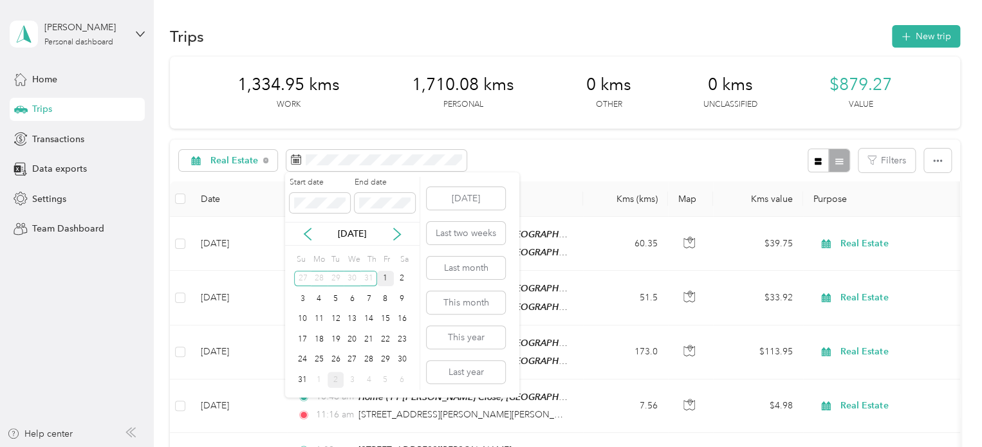
click at [382, 274] on div "1" at bounding box center [385, 279] width 17 height 16
click at [302, 381] on div "31" at bounding box center [302, 380] width 17 height 16
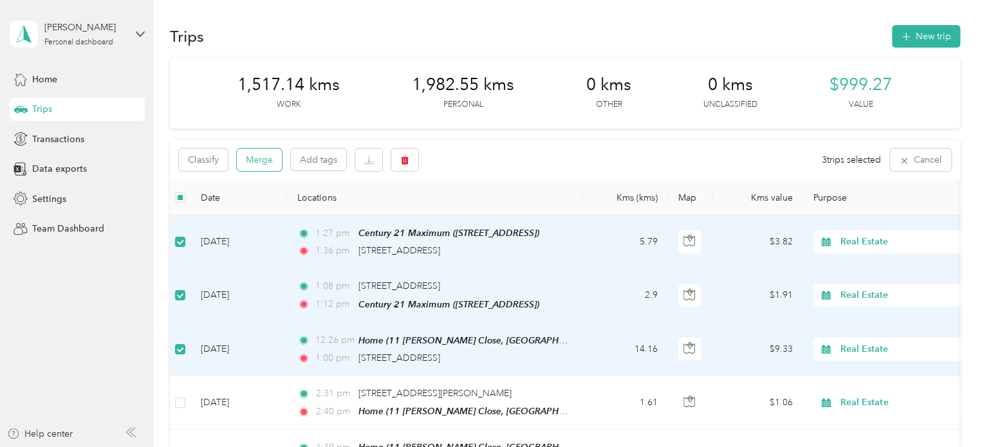
click at [258, 157] on button "Merge" at bounding box center [259, 160] width 45 height 23
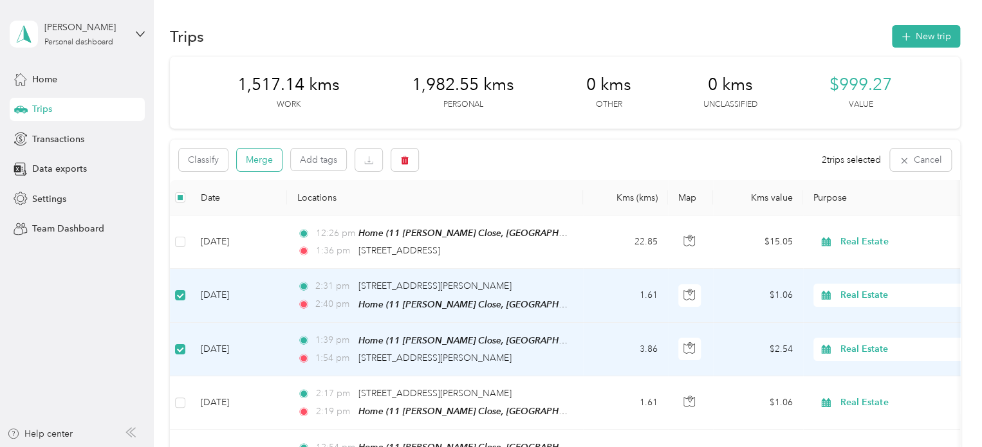
click at [266, 164] on button "Merge" at bounding box center [259, 160] width 45 height 23
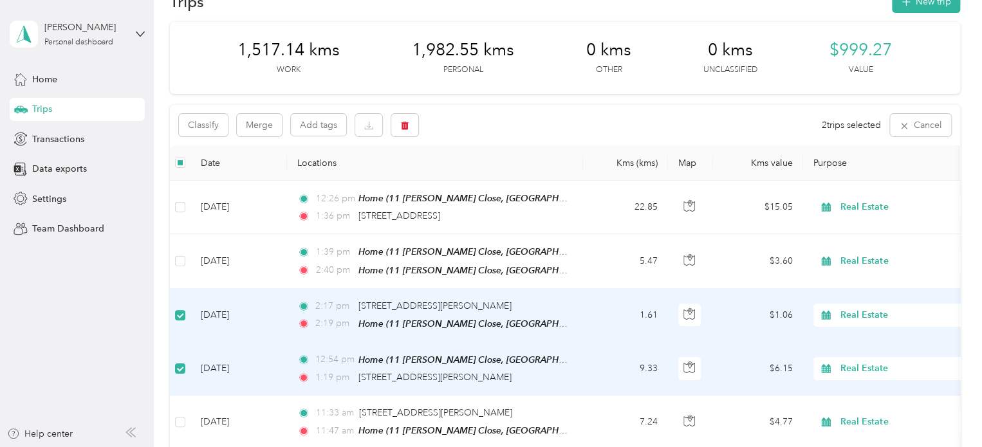
scroll to position [129, 0]
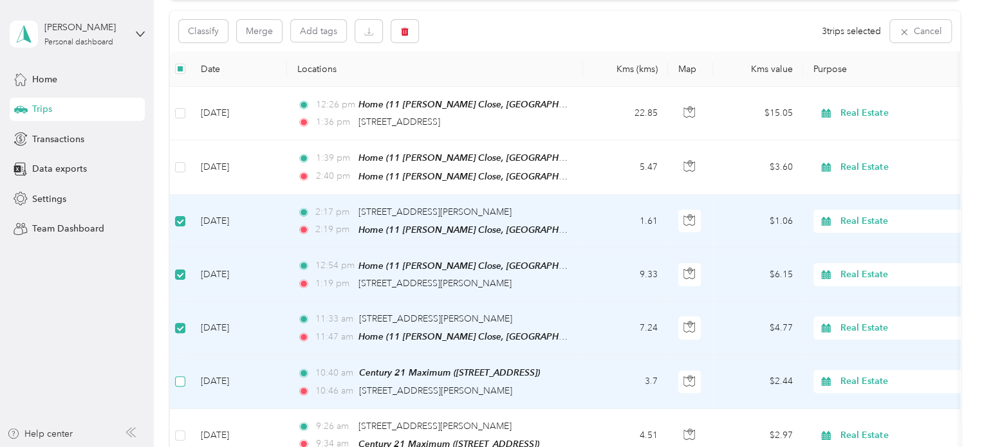
click at [180, 383] on label at bounding box center [180, 382] width 10 height 14
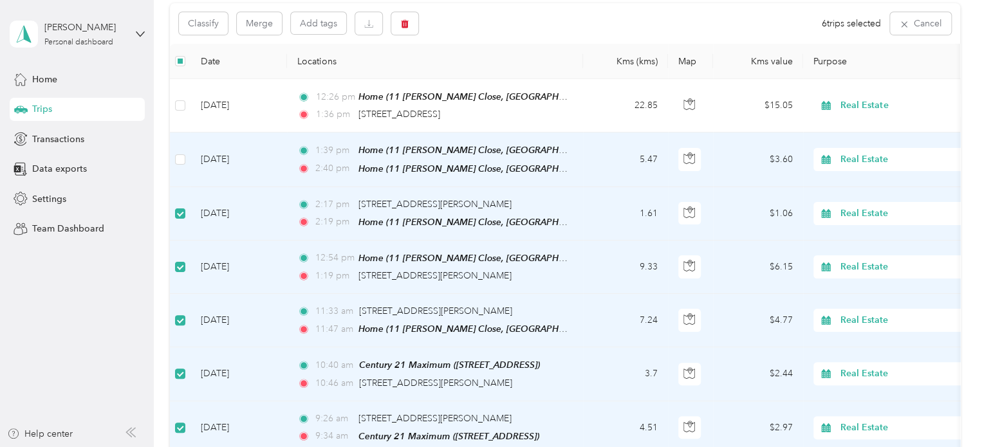
scroll to position [0, 0]
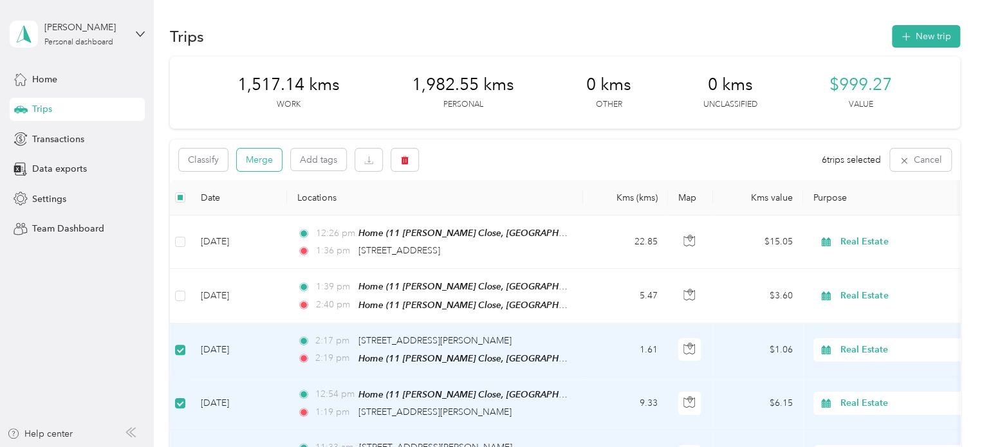
click at [263, 156] on button "Merge" at bounding box center [259, 160] width 45 height 23
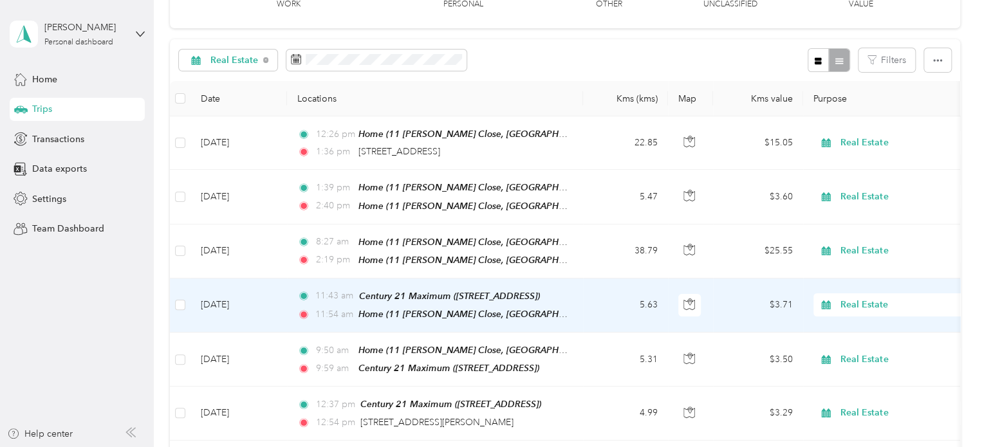
scroll to position [129, 0]
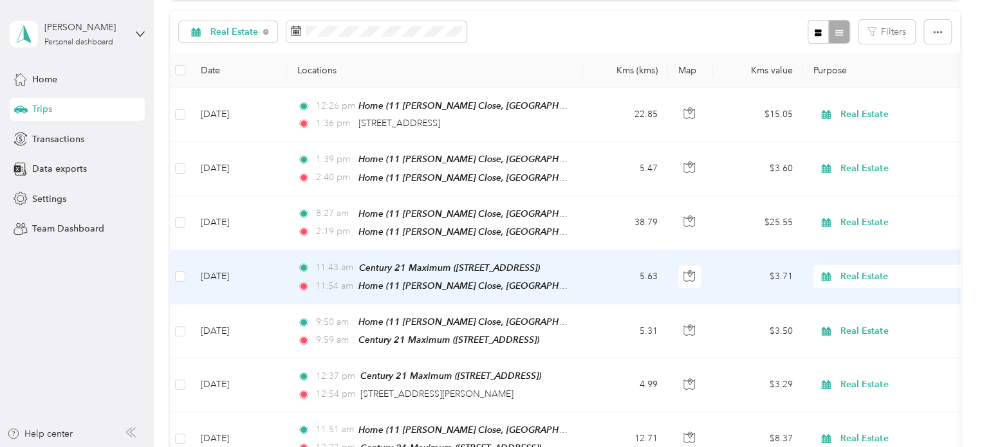
click at [188, 267] on td at bounding box center [180, 277] width 21 height 54
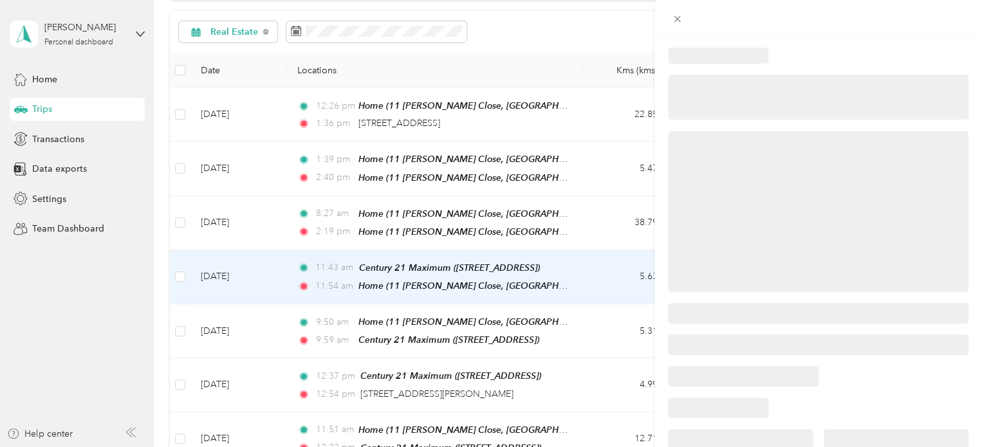
click at [179, 274] on div at bounding box center [491, 223] width 982 height 447
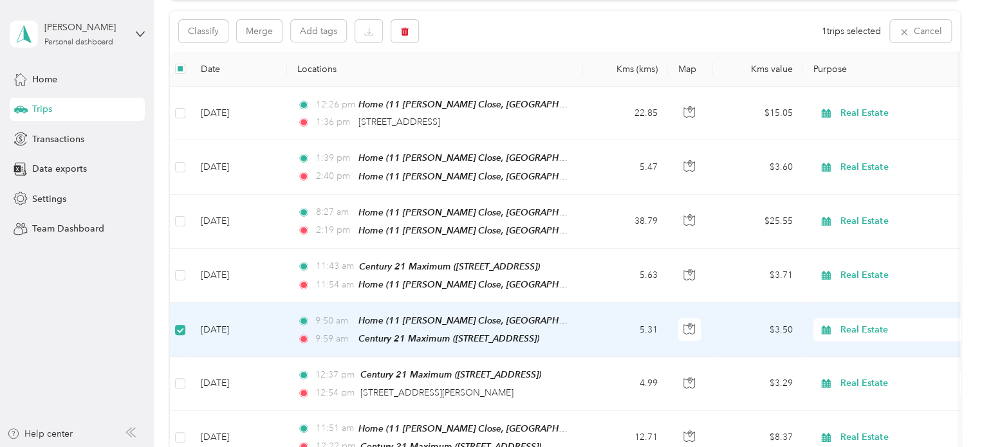
scroll to position [127, 0]
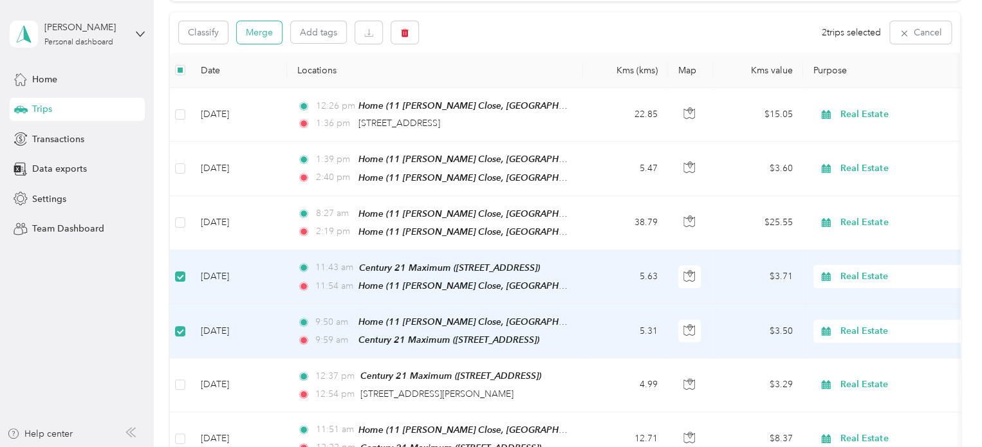
click at [268, 35] on button "Merge" at bounding box center [259, 32] width 45 height 23
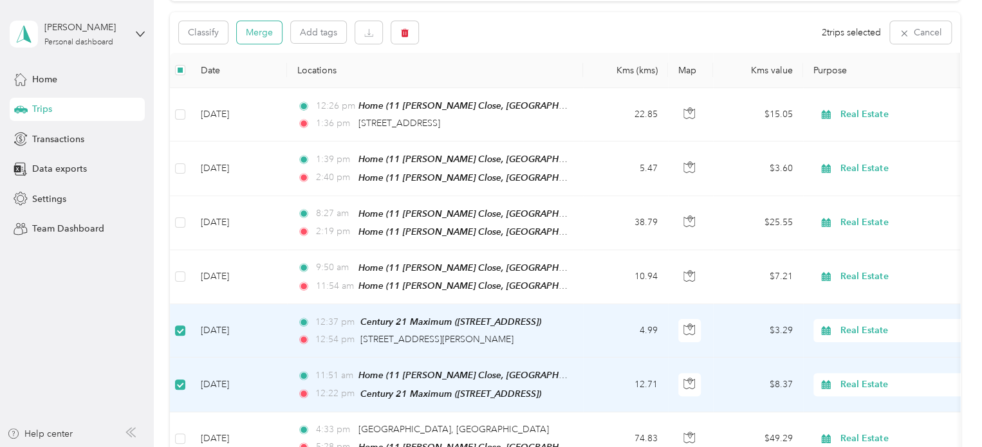
click at [265, 37] on button "Merge" at bounding box center [259, 32] width 45 height 23
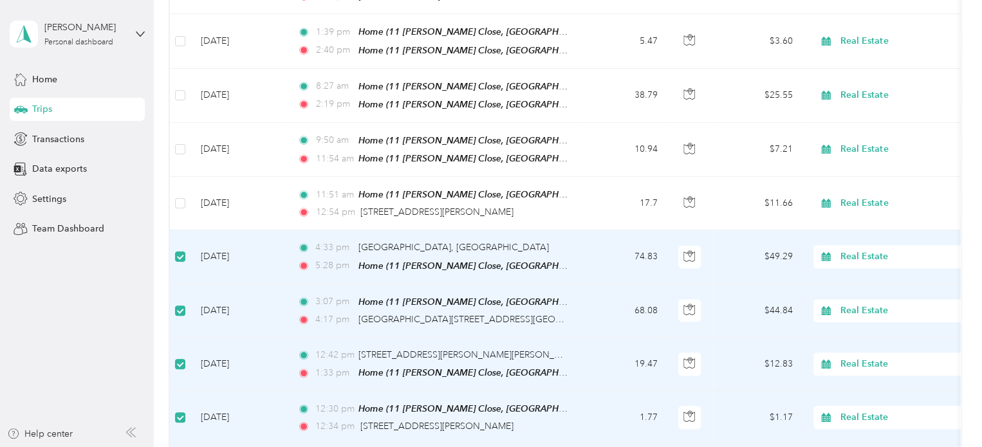
scroll to position [0, 0]
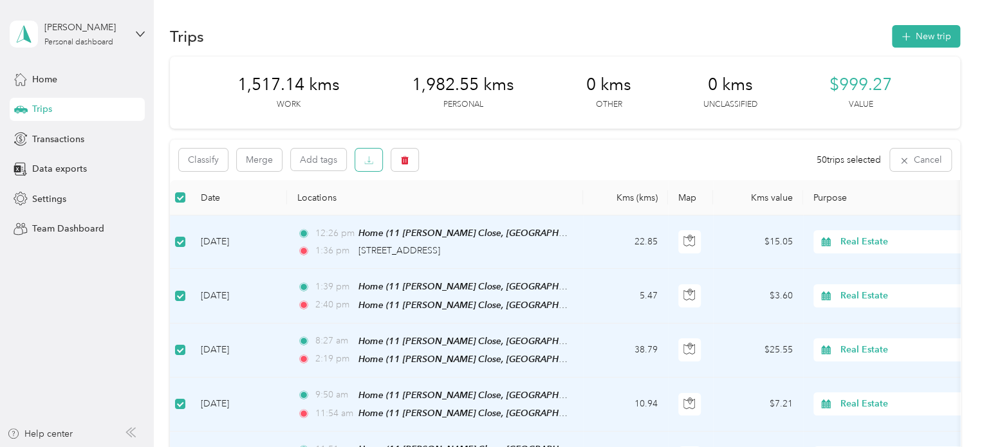
click at [361, 164] on button "button" at bounding box center [368, 160] width 27 height 23
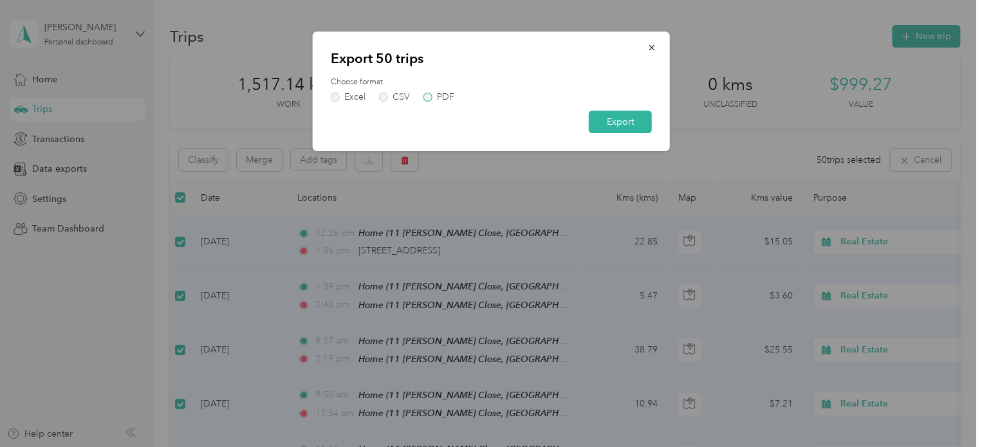
click at [429, 99] on label "PDF" at bounding box center [439, 97] width 31 height 9
click at [632, 126] on button "Export" at bounding box center [620, 122] width 63 height 23
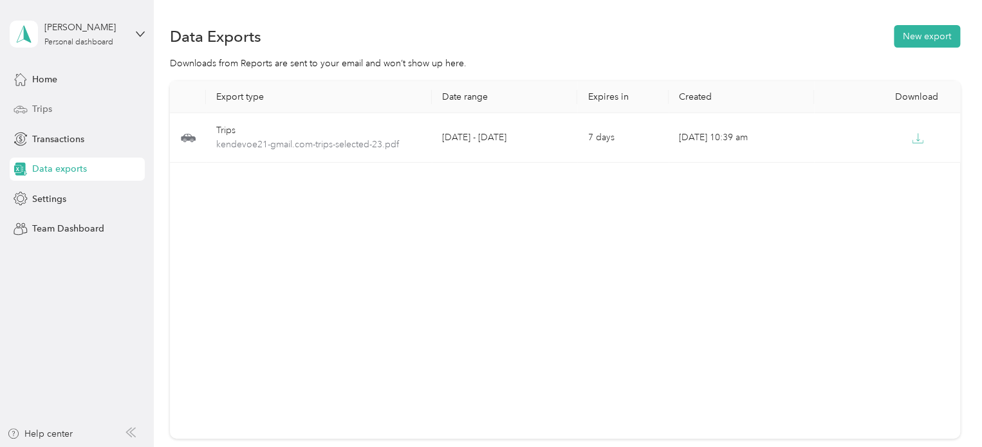
click at [47, 105] on span "Trips" at bounding box center [42, 109] width 20 height 14
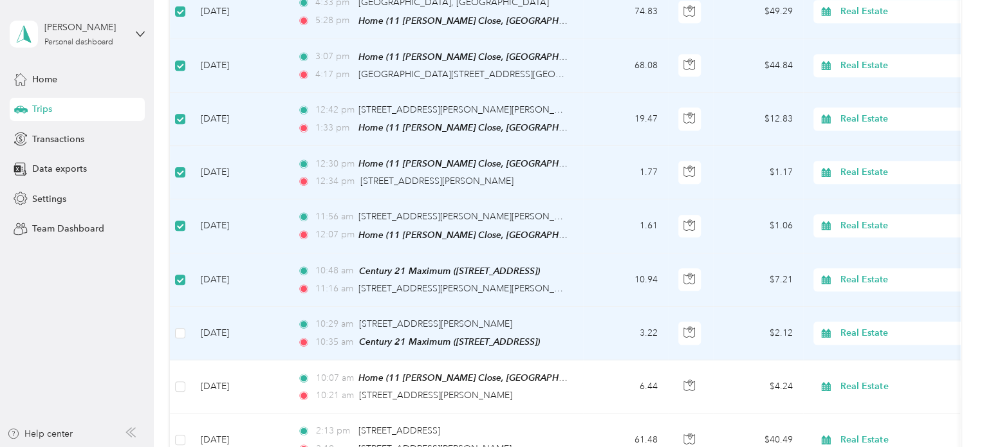
scroll to position [514, 0]
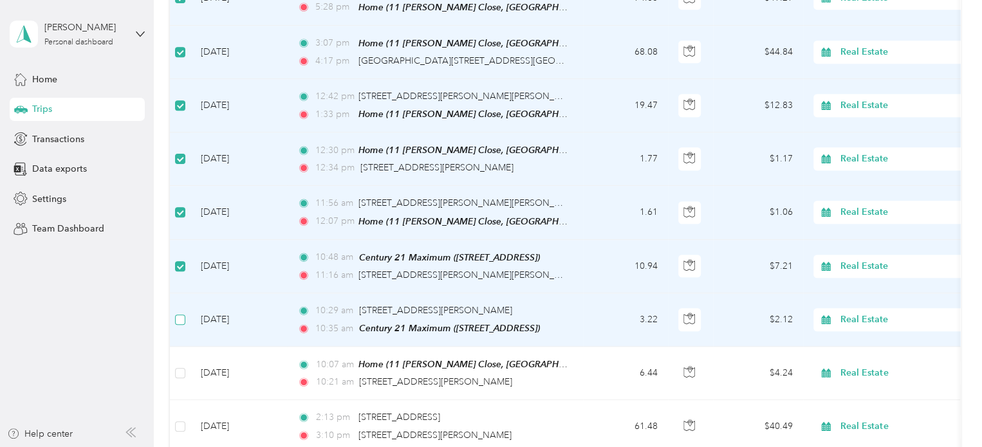
click at [182, 314] on label at bounding box center [180, 320] width 10 height 14
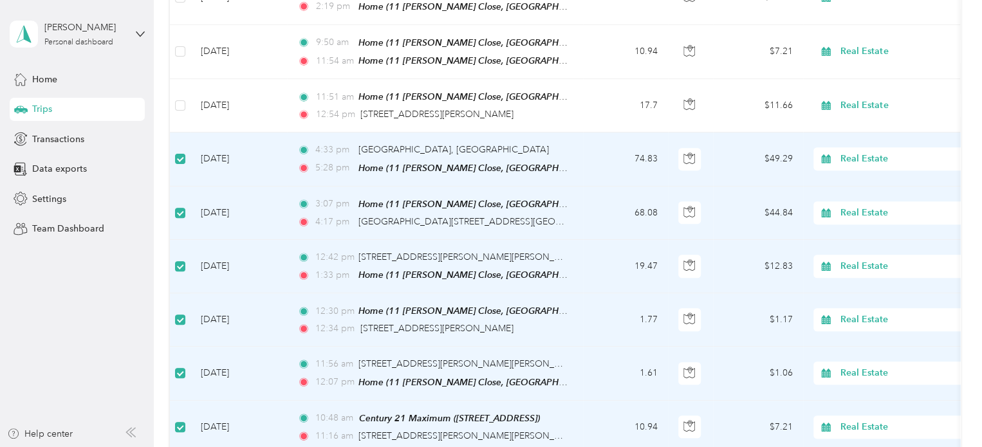
scroll to position [127, 0]
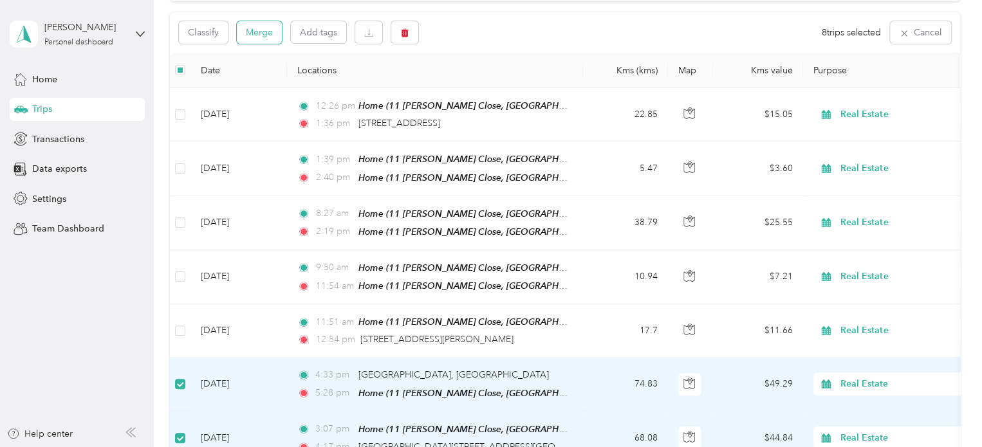
click at [267, 25] on button "Merge" at bounding box center [259, 32] width 45 height 23
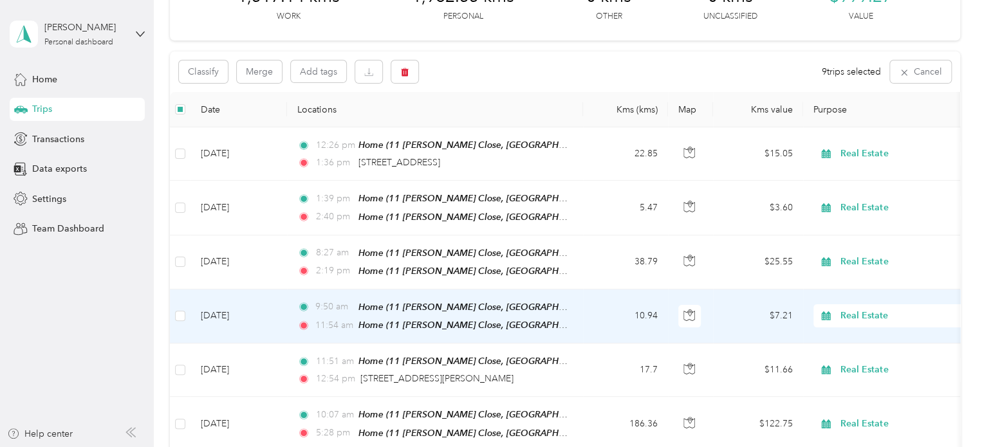
scroll to position [0, 0]
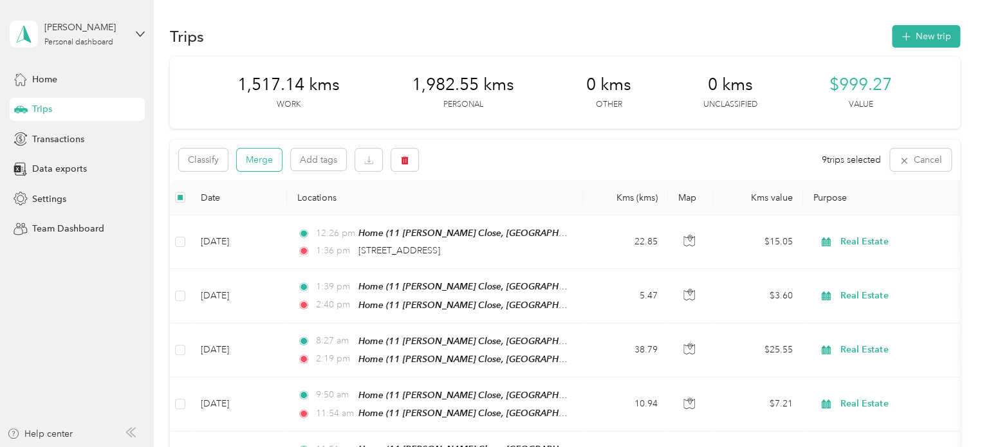
click at [260, 161] on button "Merge" at bounding box center [259, 160] width 45 height 23
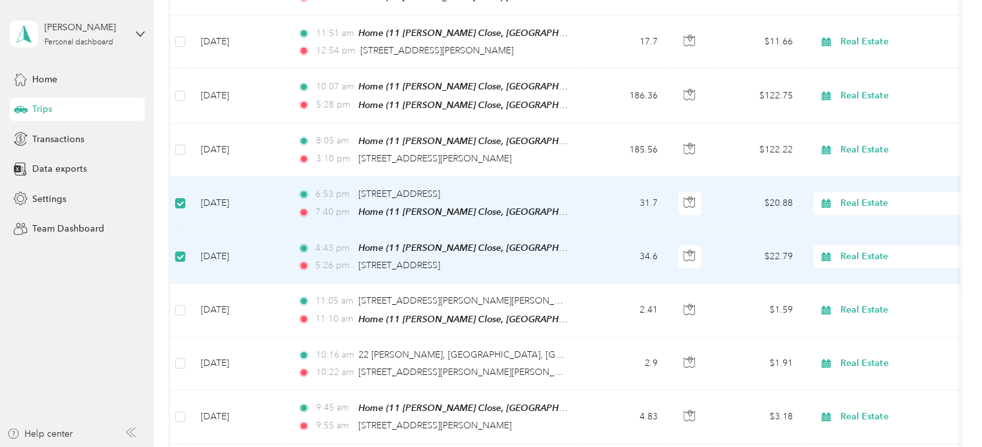
scroll to position [449, 0]
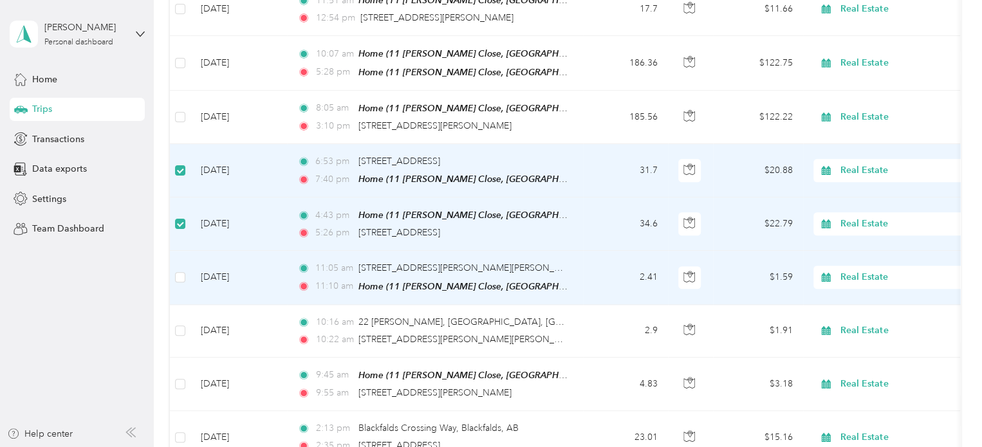
click at [186, 266] on td at bounding box center [180, 277] width 21 height 53
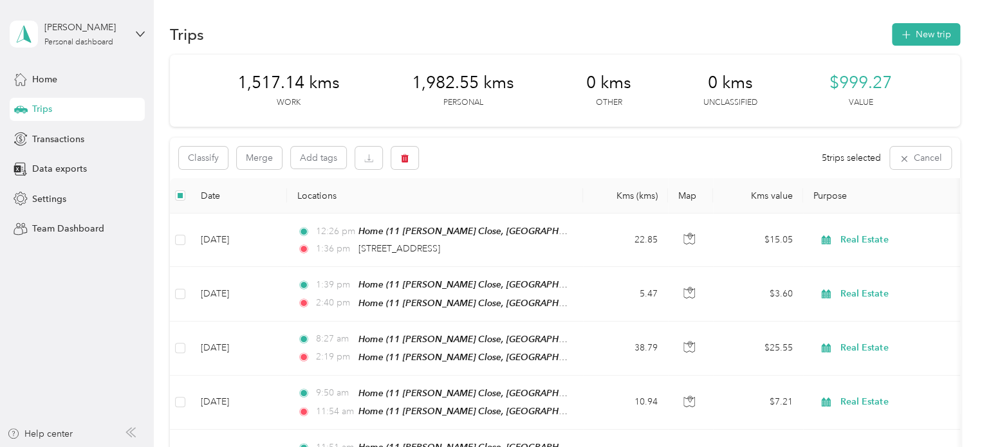
scroll to position [0, 0]
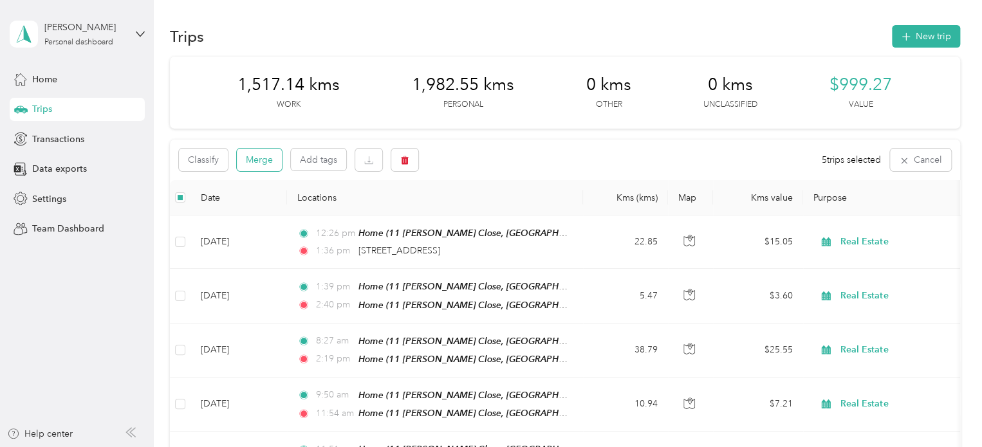
click at [261, 161] on button "Merge" at bounding box center [259, 160] width 45 height 23
click at [257, 159] on button "Merge" at bounding box center [259, 160] width 45 height 23
click at [262, 165] on button "Merge" at bounding box center [259, 160] width 45 height 23
click at [254, 162] on button "Merge" at bounding box center [259, 160] width 45 height 23
click at [260, 160] on button "Merge" at bounding box center [259, 160] width 45 height 23
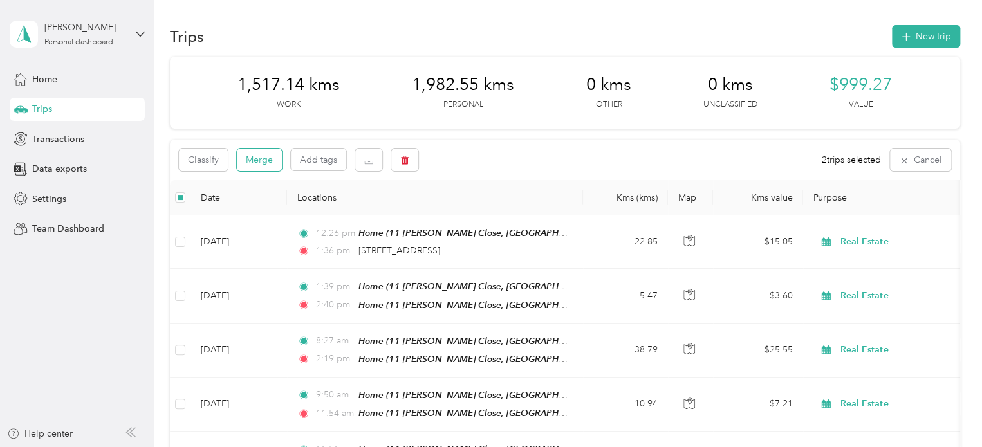
click at [256, 160] on button "Merge" at bounding box center [259, 160] width 45 height 23
click at [258, 166] on button "Merge" at bounding box center [259, 160] width 45 height 23
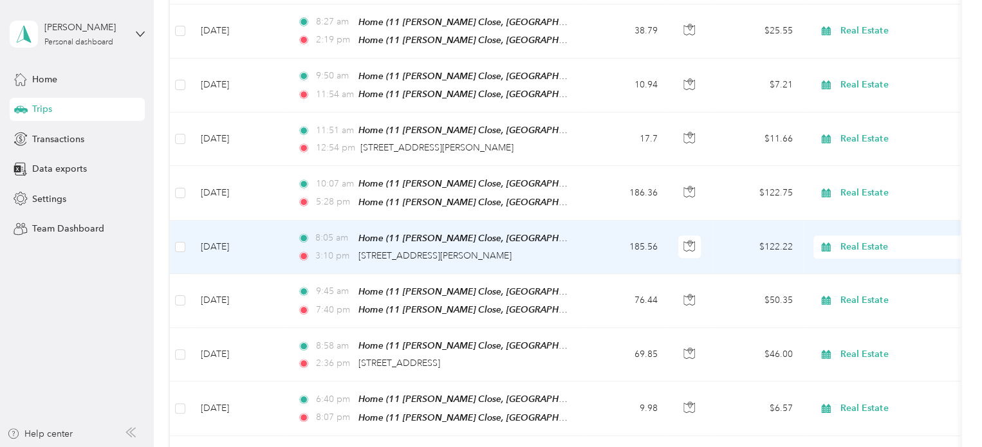
scroll to position [127, 0]
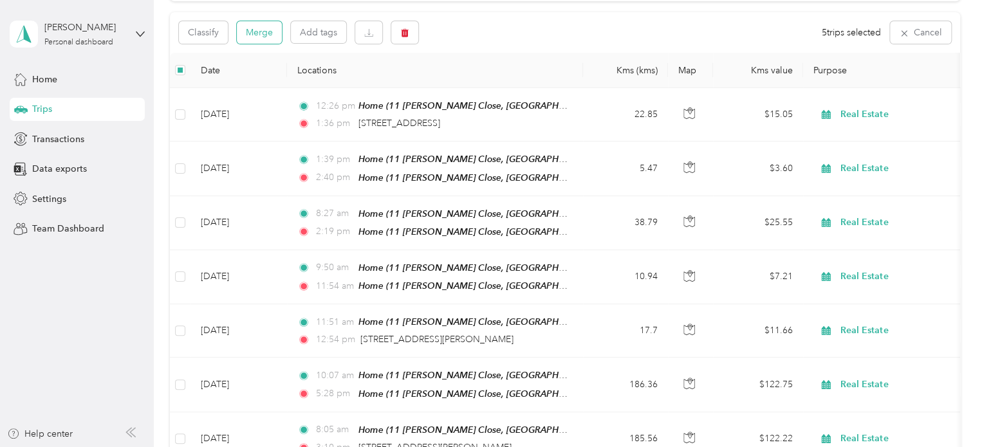
click at [261, 33] on button "Merge" at bounding box center [259, 32] width 45 height 23
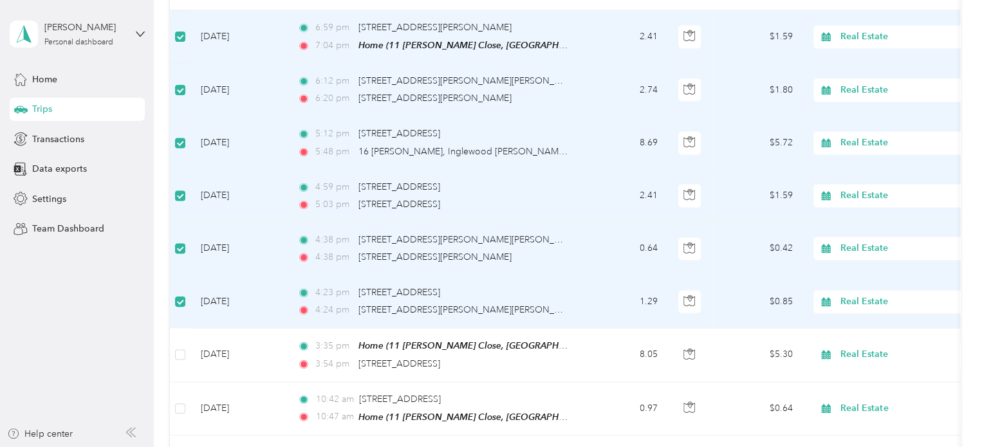
scroll to position [1028, 0]
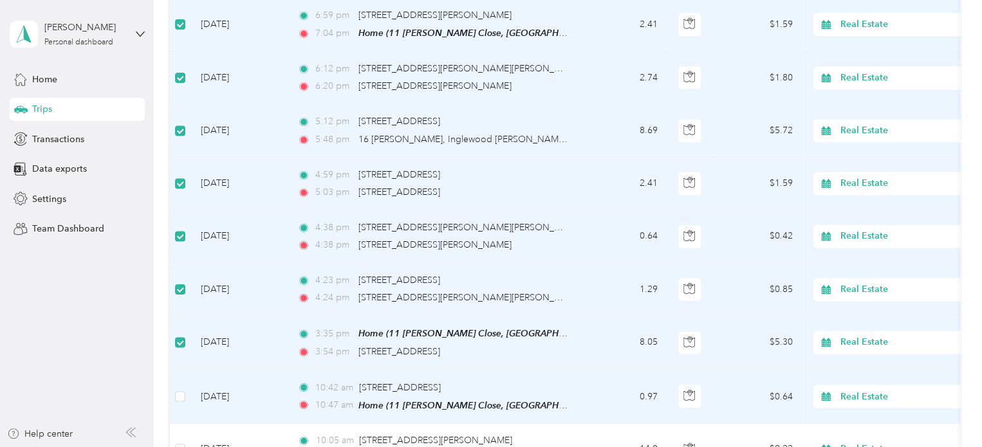
click at [185, 382] on td at bounding box center [180, 396] width 21 height 53
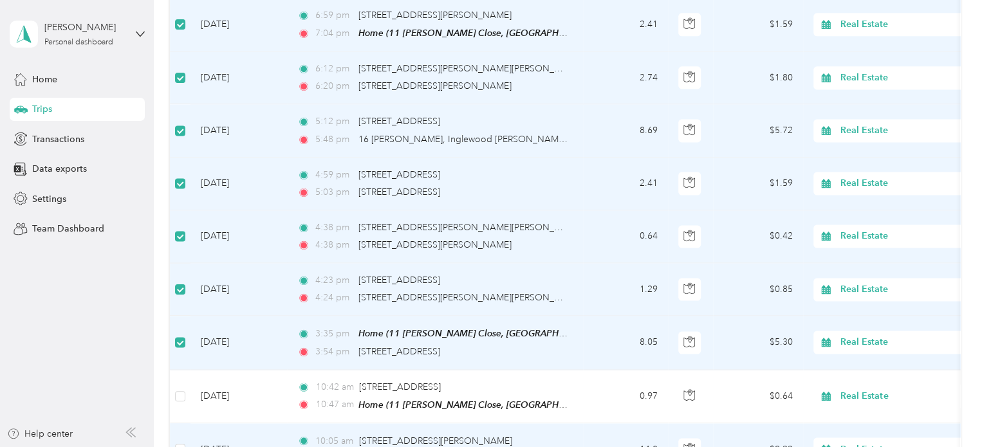
click at [174, 424] on td at bounding box center [180, 450] width 21 height 53
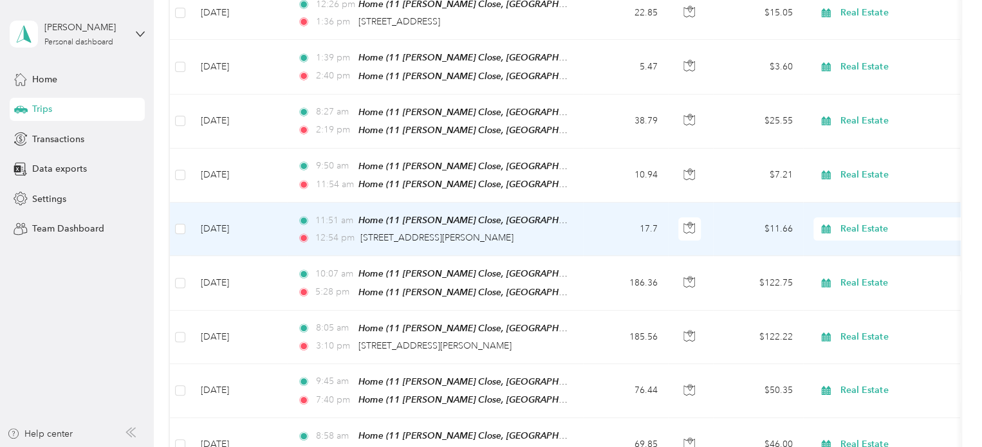
scroll to position [0, 0]
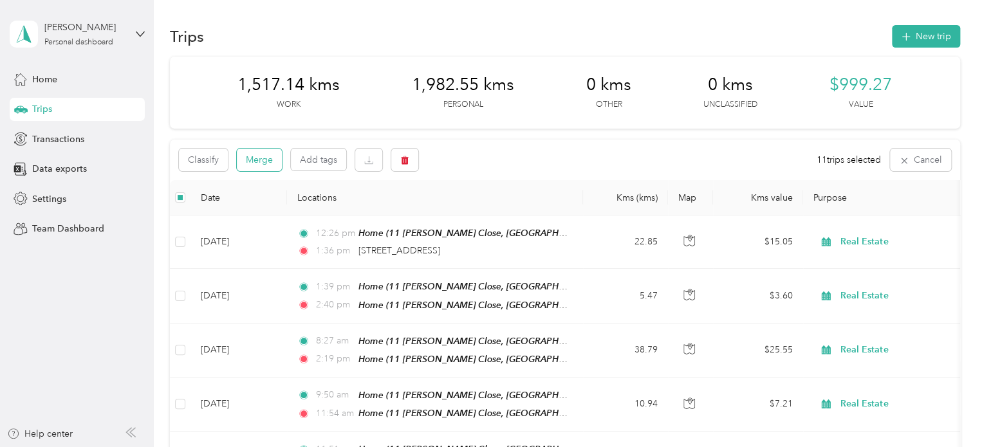
click at [270, 155] on button "Merge" at bounding box center [259, 160] width 45 height 23
click at [265, 162] on button "Merge" at bounding box center [259, 160] width 45 height 23
click at [261, 162] on button "Merge" at bounding box center [259, 160] width 45 height 23
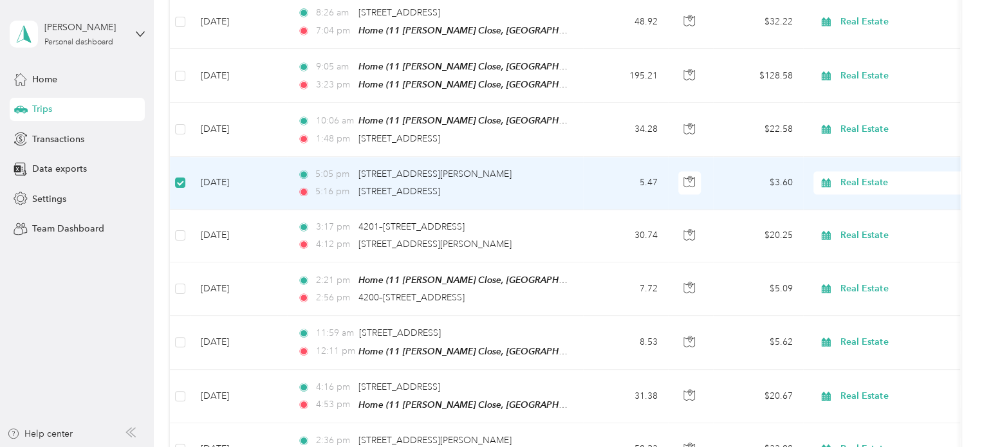
scroll to position [1029, 0]
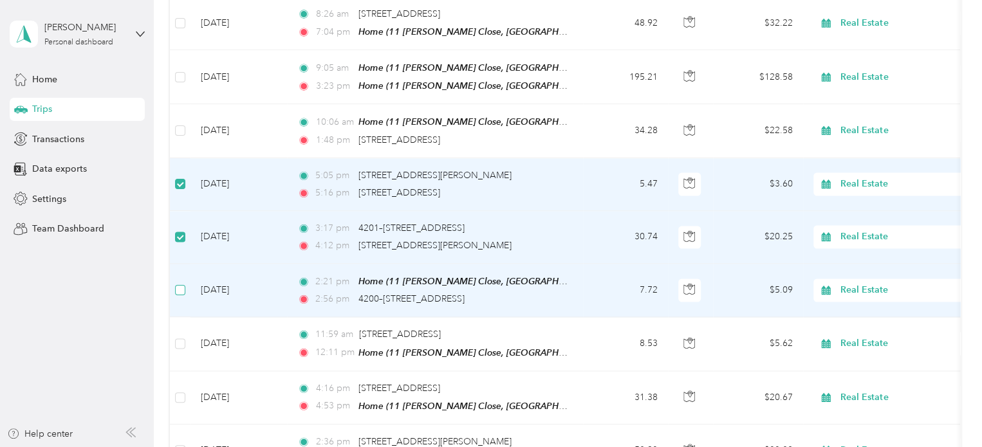
click at [178, 283] on label at bounding box center [180, 290] width 10 height 14
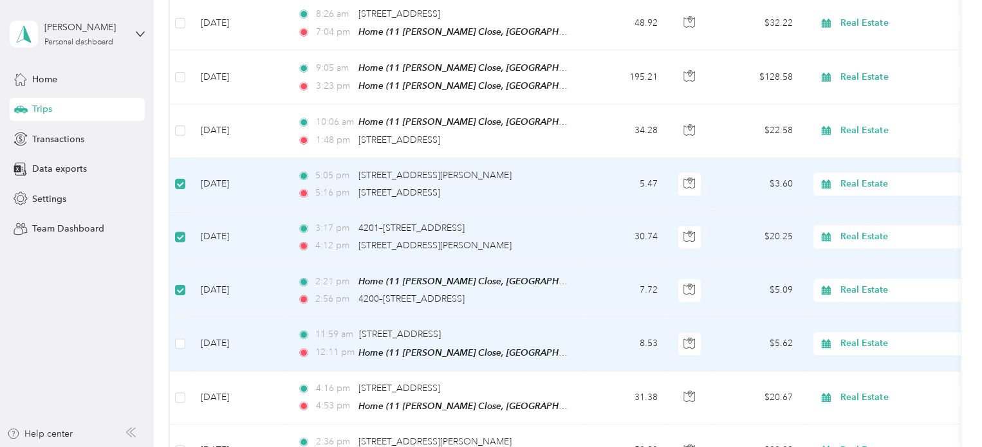
click at [182, 332] on td at bounding box center [180, 343] width 21 height 53
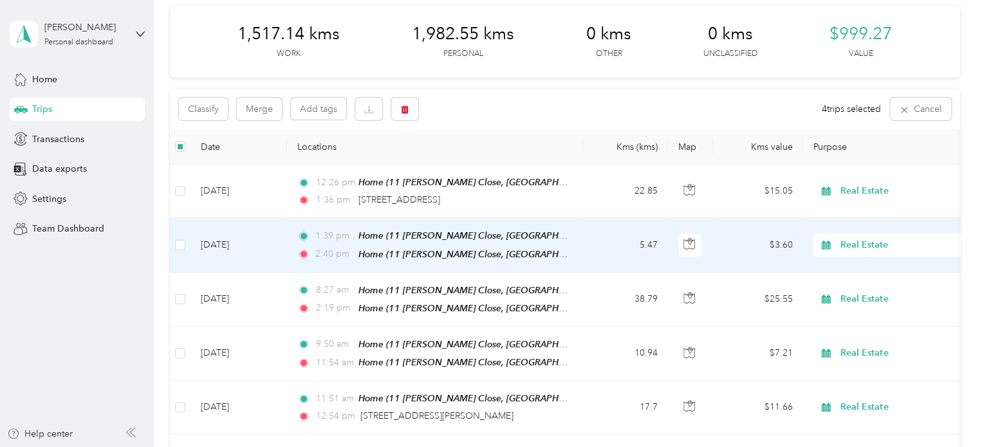
scroll to position [0, 0]
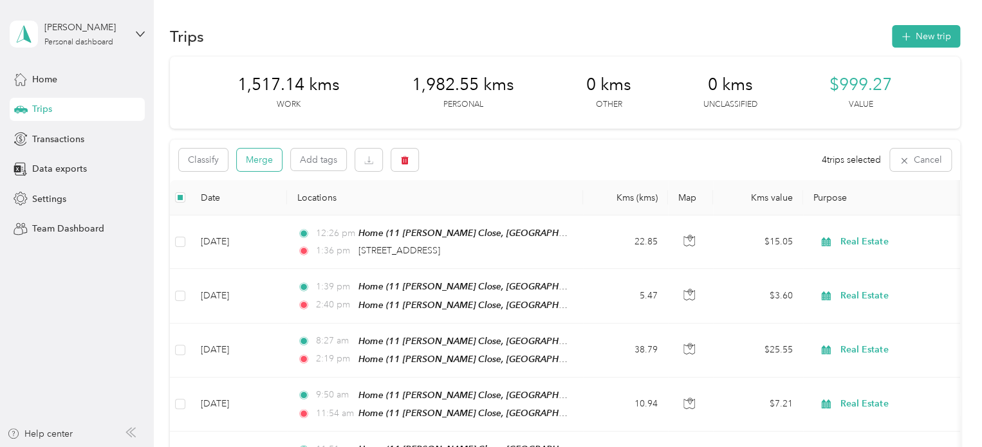
click at [259, 161] on button "Merge" at bounding box center [259, 160] width 45 height 23
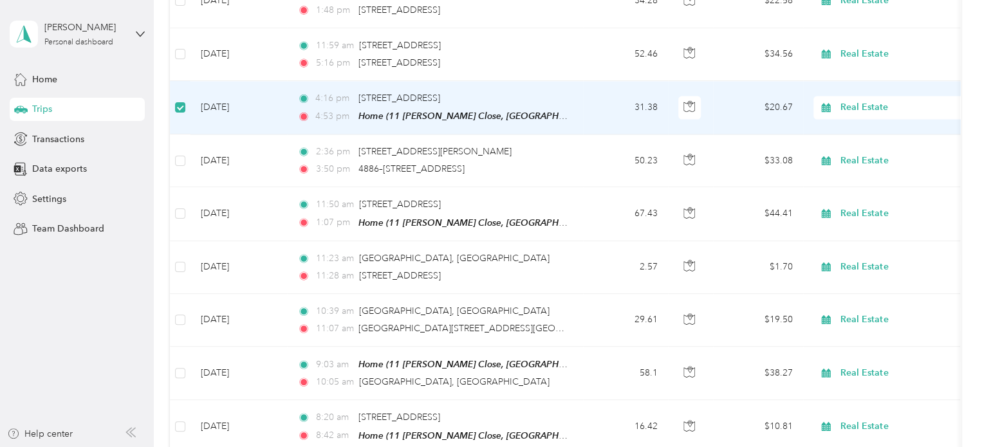
scroll to position [1158, 0]
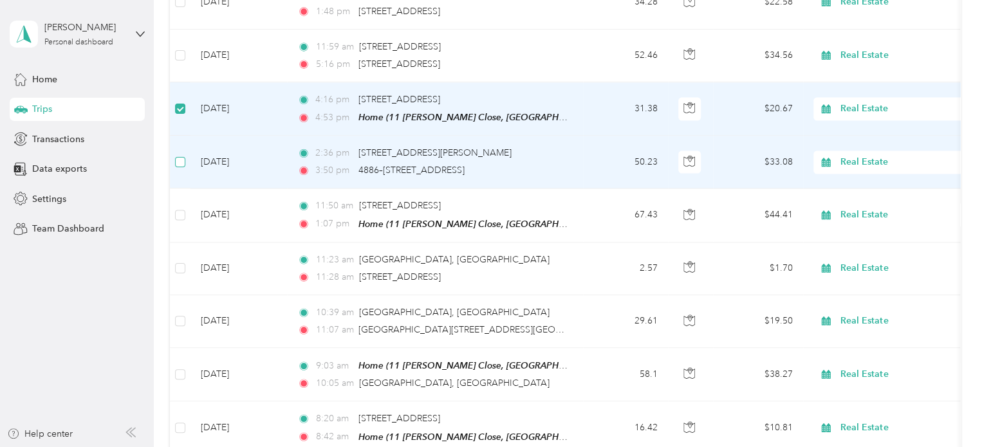
click at [176, 155] on label at bounding box center [180, 162] width 10 height 14
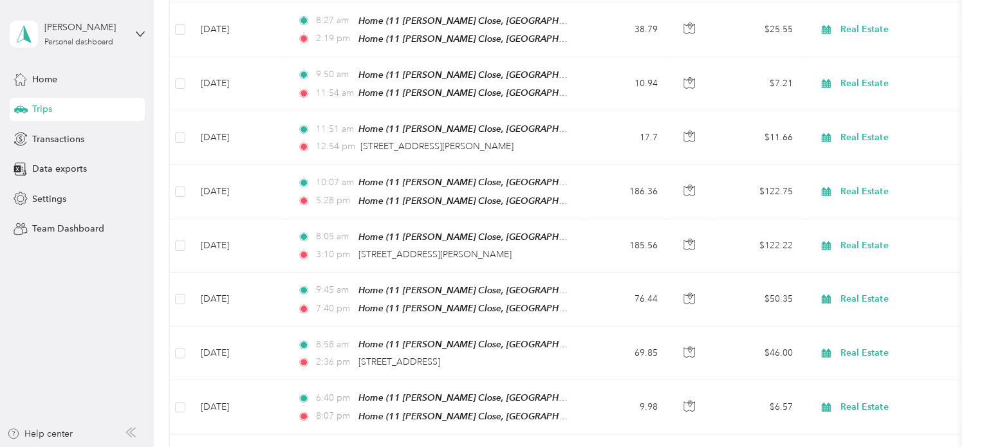
scroll to position [0, 0]
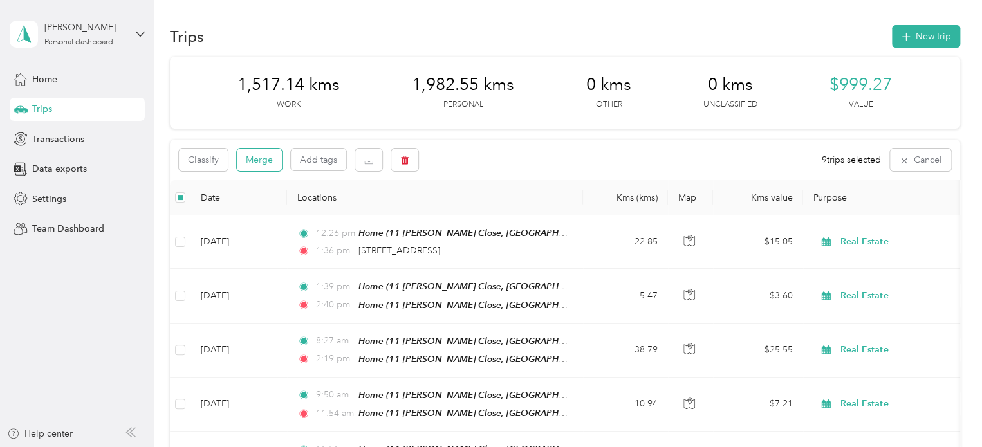
click at [254, 162] on button "Merge" at bounding box center [259, 160] width 45 height 23
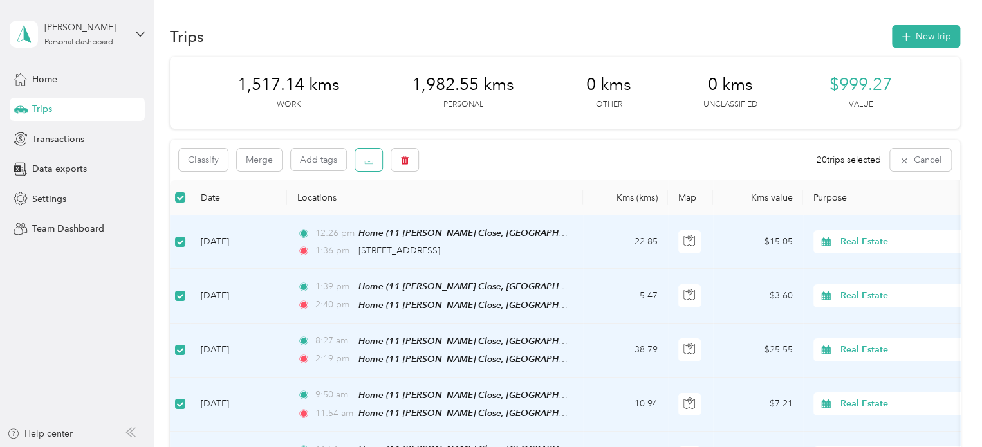
click at [367, 159] on icon "button" at bounding box center [368, 160] width 9 height 9
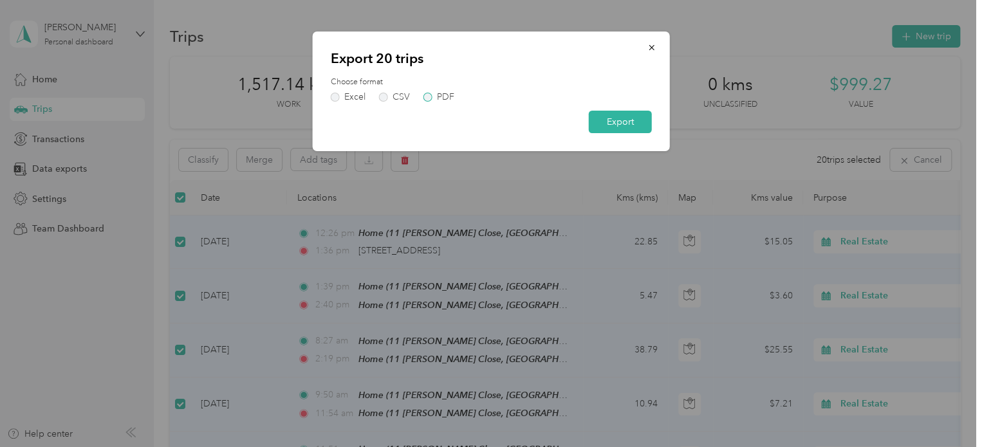
click at [441, 98] on div "PDF" at bounding box center [445, 97] width 17 height 9
click at [618, 124] on button "Export" at bounding box center [620, 122] width 63 height 23
